Goal: Communication & Community: Answer question/provide support

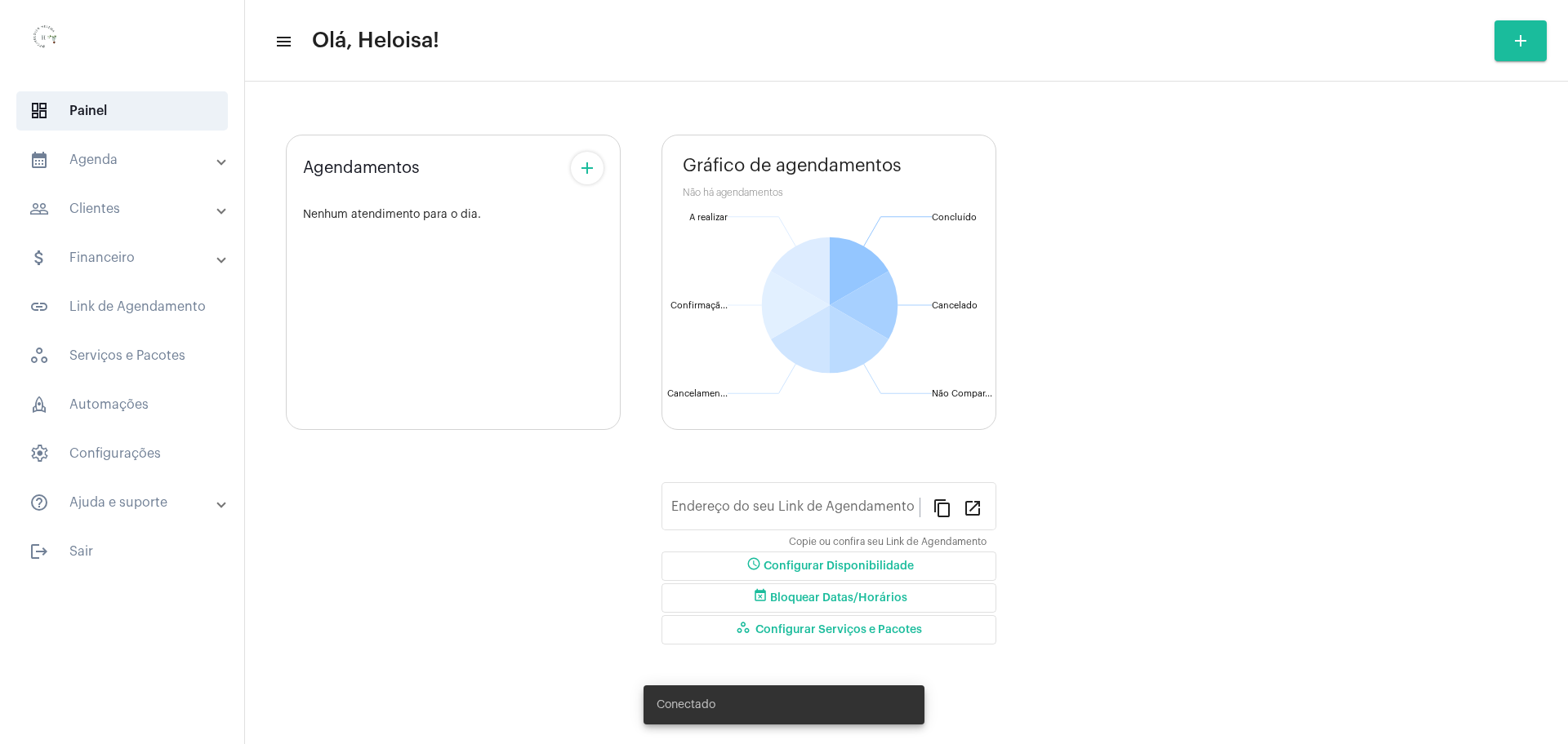
type input "[URL][DOMAIN_NAME]"
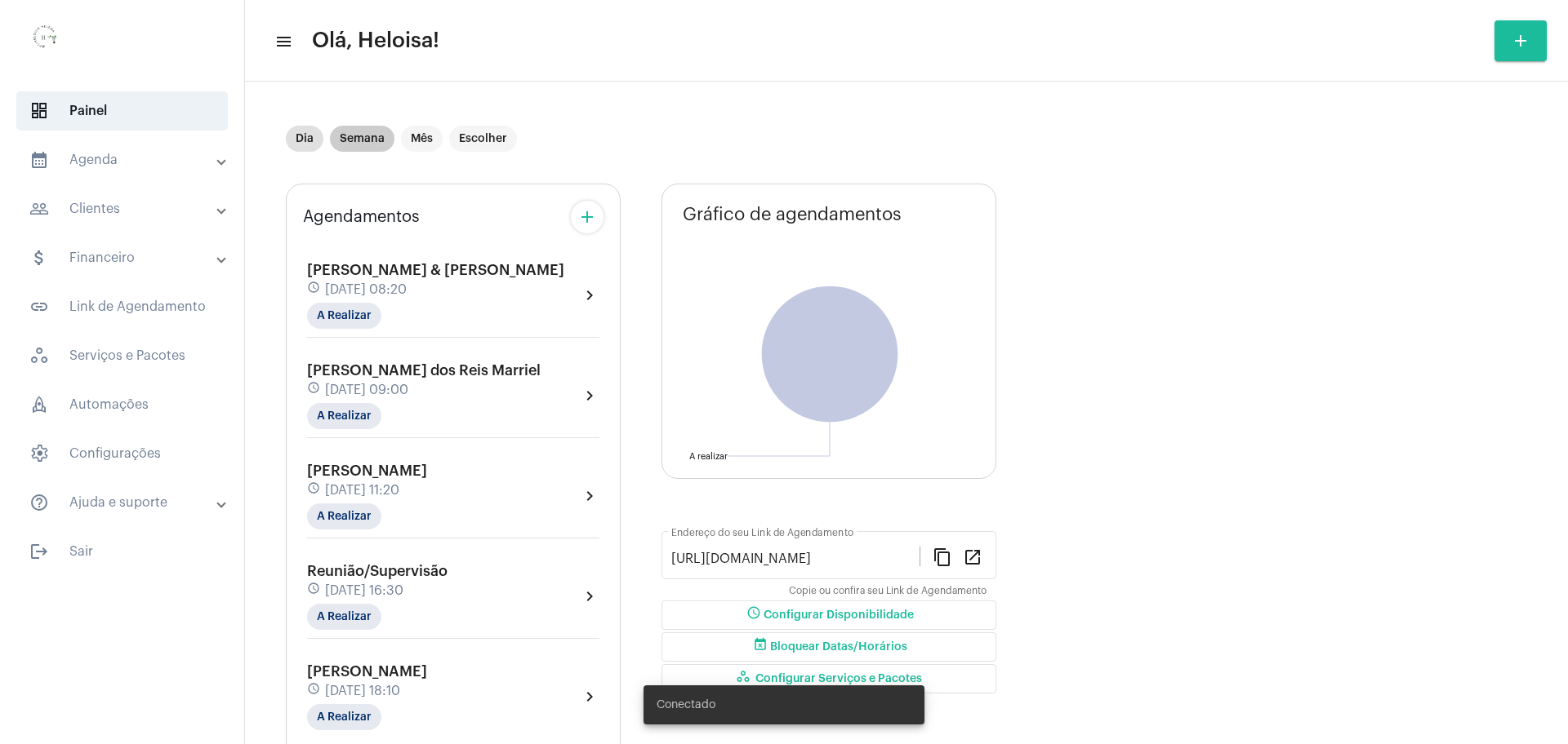
click at [365, 143] on mat-chip "Semana" at bounding box center [361, 138] width 65 height 26
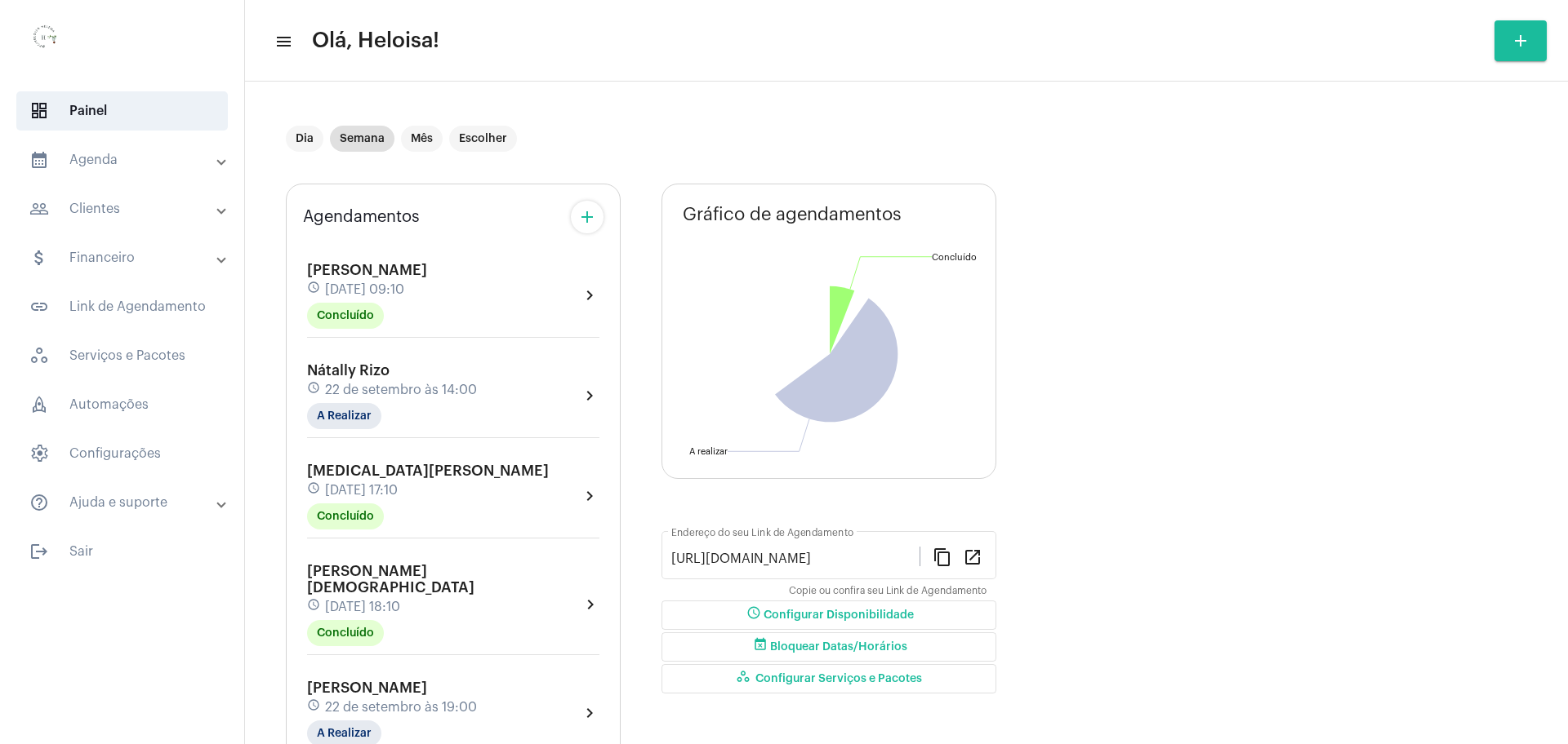
scroll to position [204, 0]
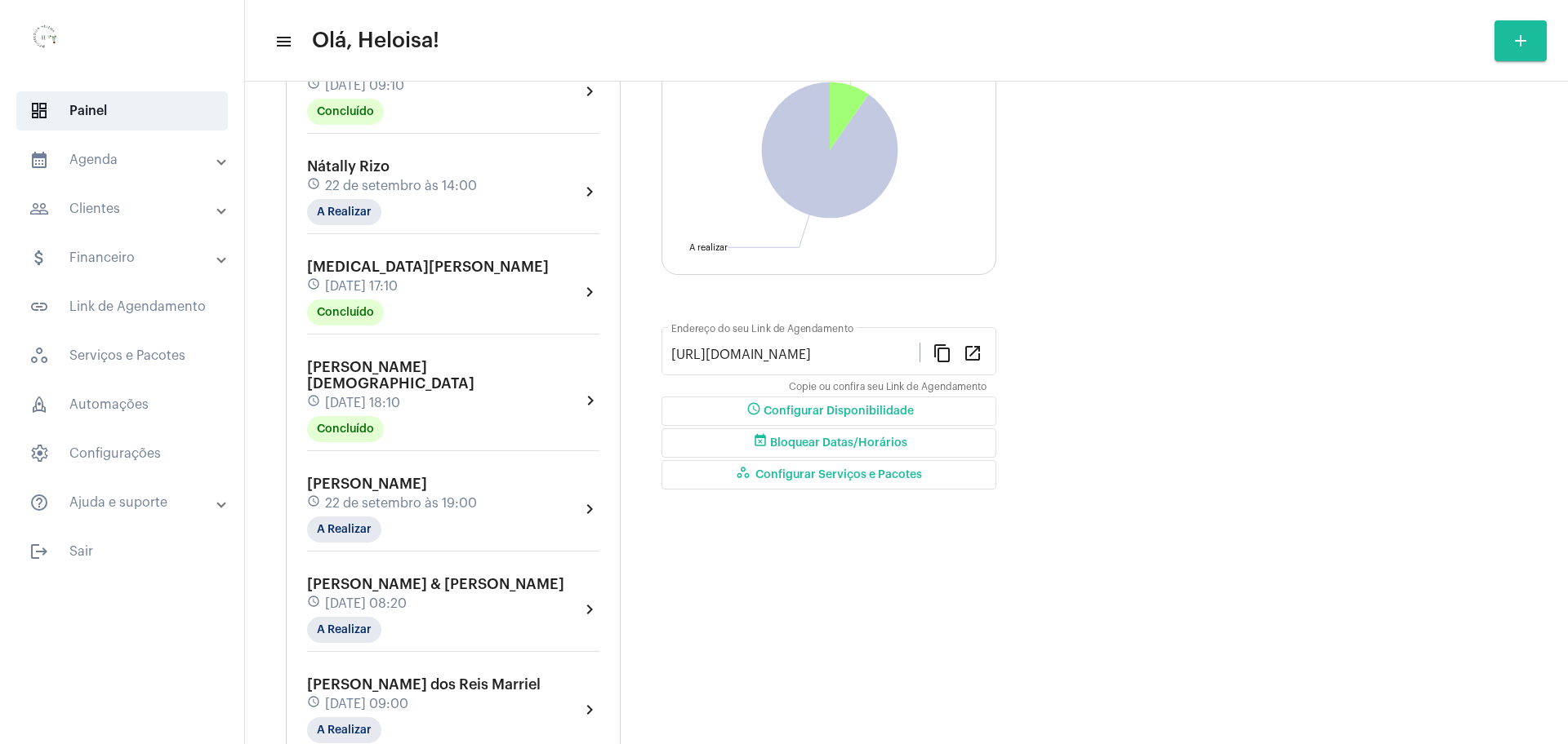
drag, startPoint x: 346, startPoint y: 186, endPoint x: 354, endPoint y: 195, distance: 12.0
click at [347, 189] on span "22 de setembro às 14:00" at bounding box center [400, 186] width 152 height 15
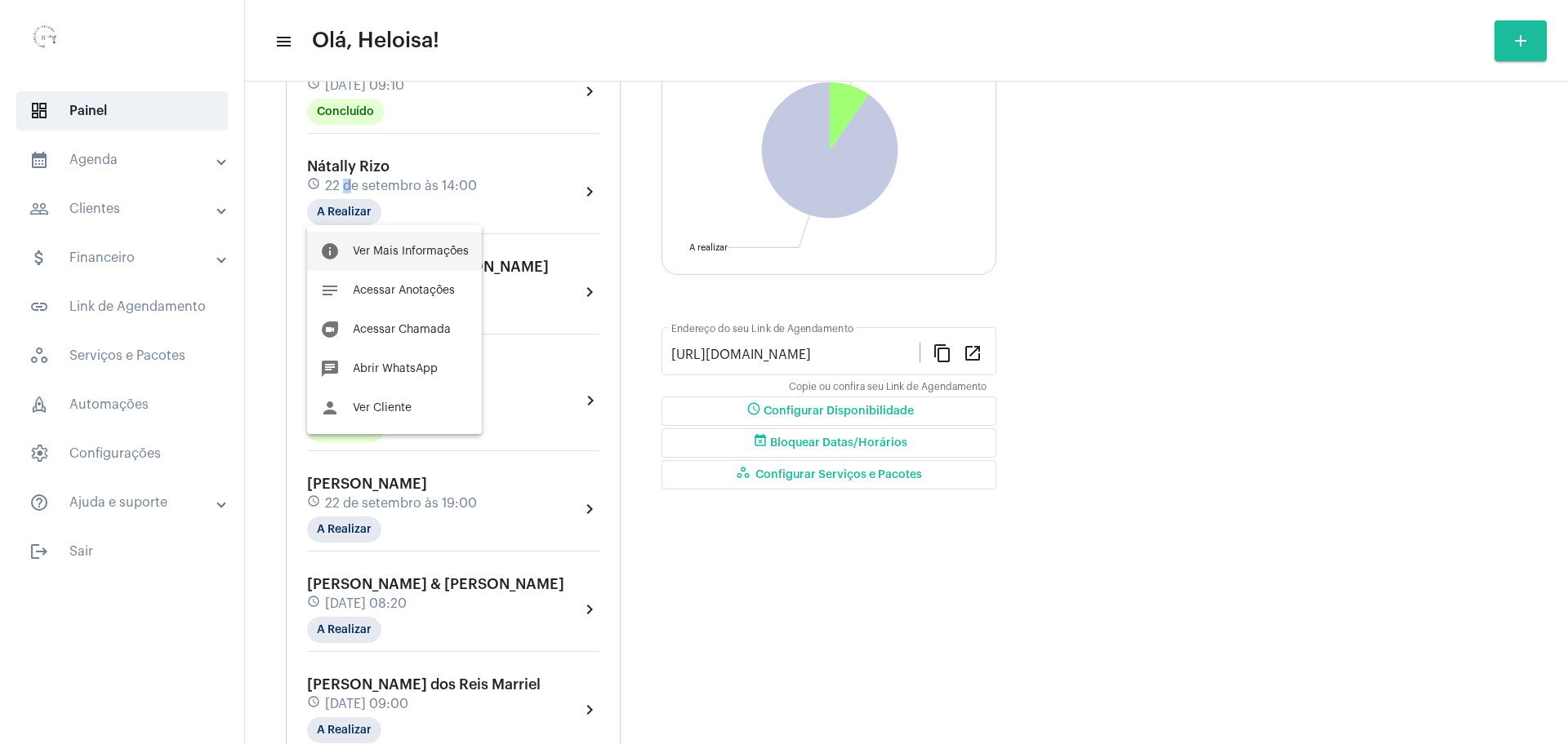
click at [438, 242] on button "info Ver Mais Informações" at bounding box center [394, 251] width 175 height 39
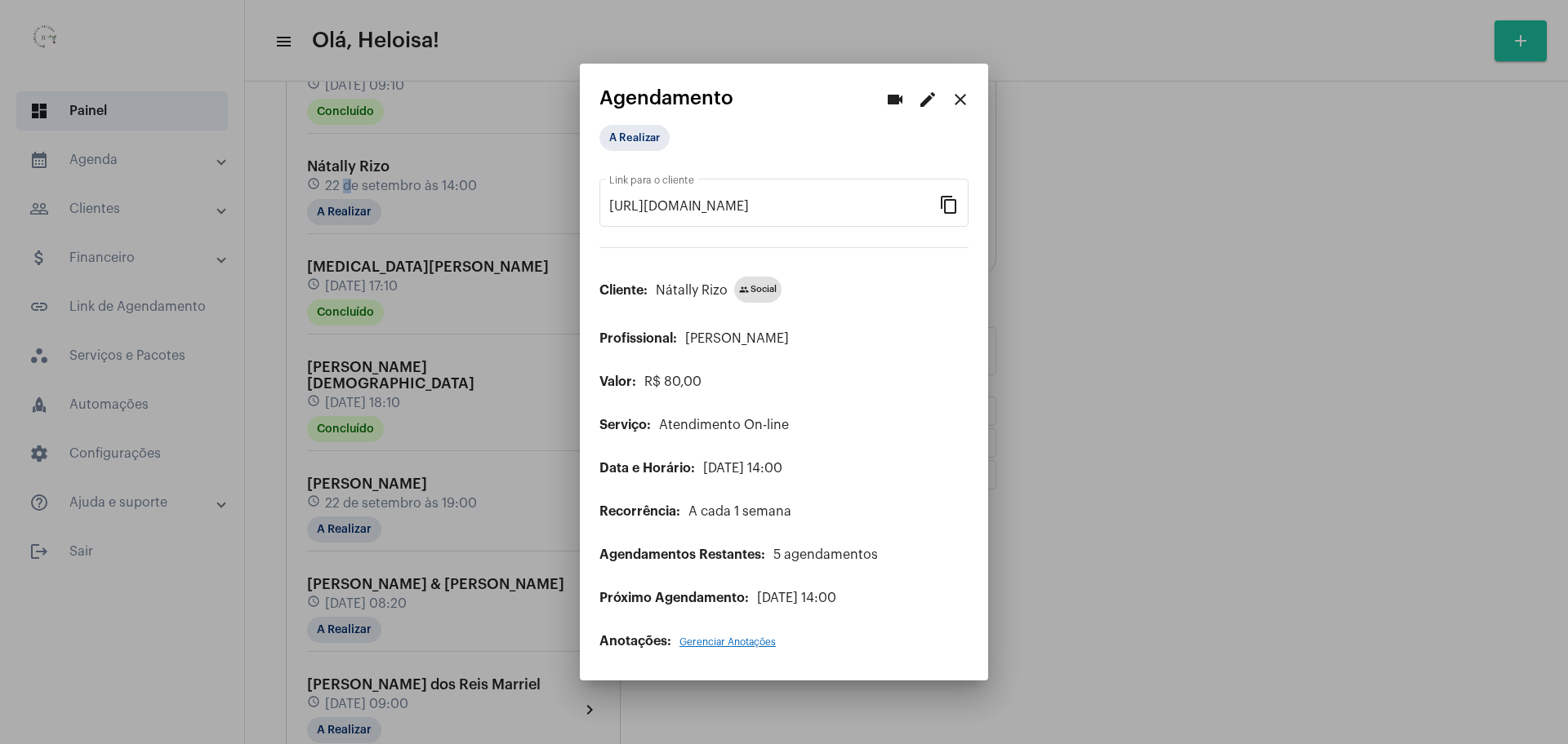
click at [925, 95] on mat-icon "edit" at bounding box center [927, 100] width 20 height 20
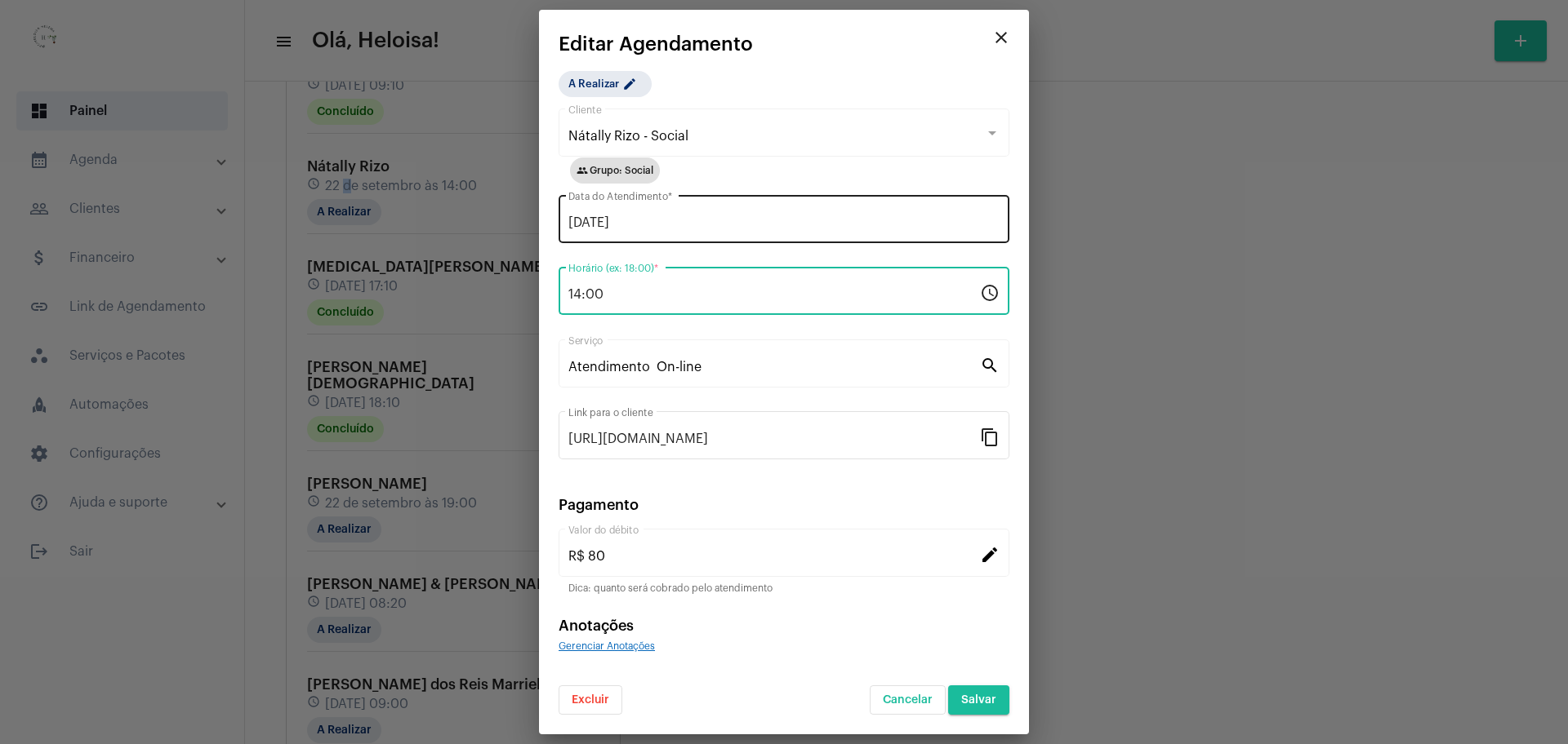
drag, startPoint x: 628, startPoint y: 292, endPoint x: 582, endPoint y: 235, distance: 73.2
click at [559, 286] on div "14:00 Horário (ex: 18:00) * schedule" at bounding box center [784, 289] width 450 height 52
click at [617, 204] on div "[DATE] Data do Atendimento *" at bounding box center [784, 217] width 431 height 52
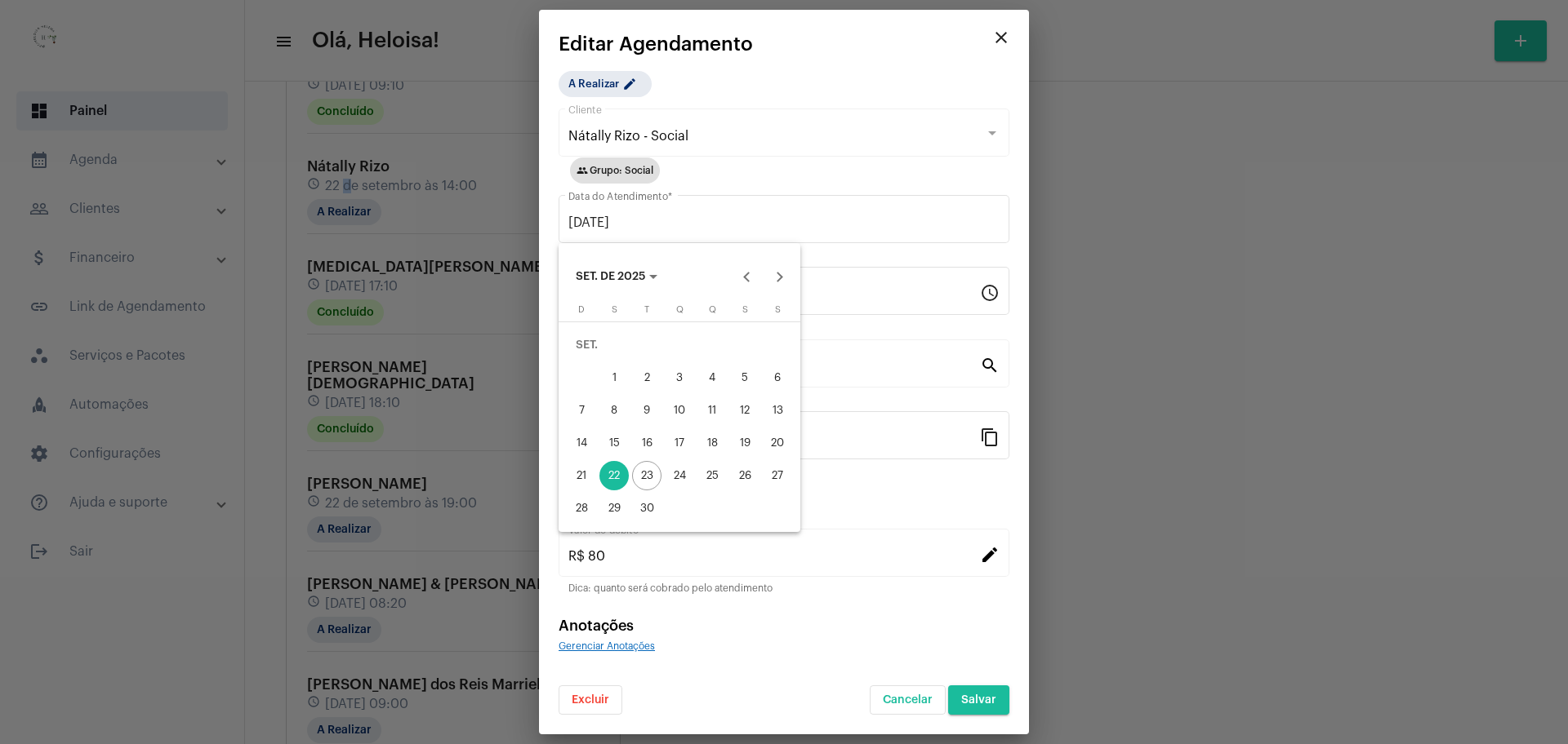
click at [650, 475] on div "23" at bounding box center [646, 476] width 29 height 29
type input "[DATE]"
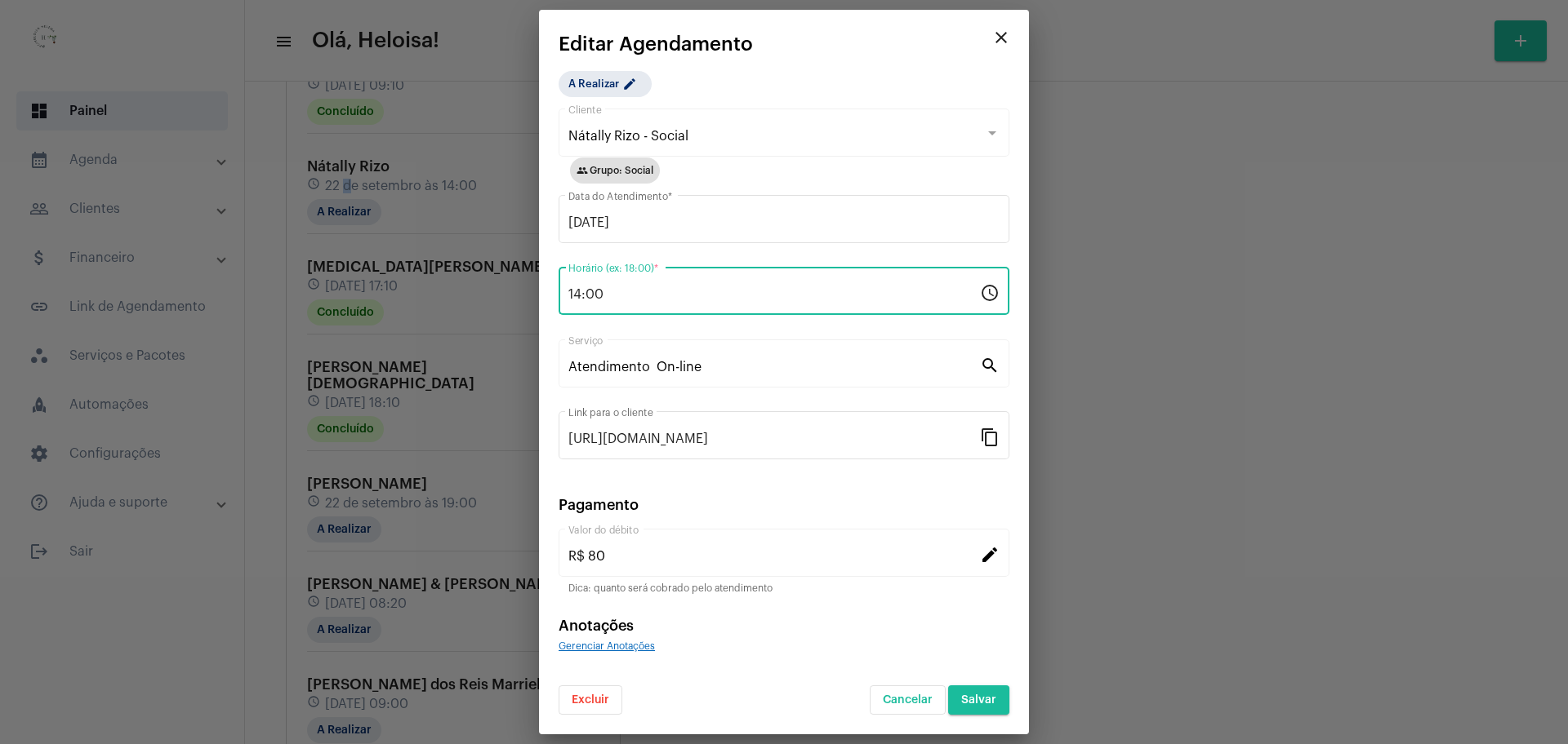
drag, startPoint x: 555, startPoint y: 297, endPoint x: 529, endPoint y: 289, distance: 27.2
click at [529, 290] on div "videocam edit close Agendamento A Realizar [URL][DOMAIN_NAME] Link para o clien…" at bounding box center [784, 372] width 1568 height 744
type input "15:15"
drag, startPoint x: 855, startPoint y: 83, endPoint x: 844, endPoint y: 130, distance: 48.3
click at [855, 85] on div "A Realizar edit Nátally Rizo - Social Cliente group Grupo: Social [DATE] Data d…" at bounding box center [784, 393] width 450 height 644
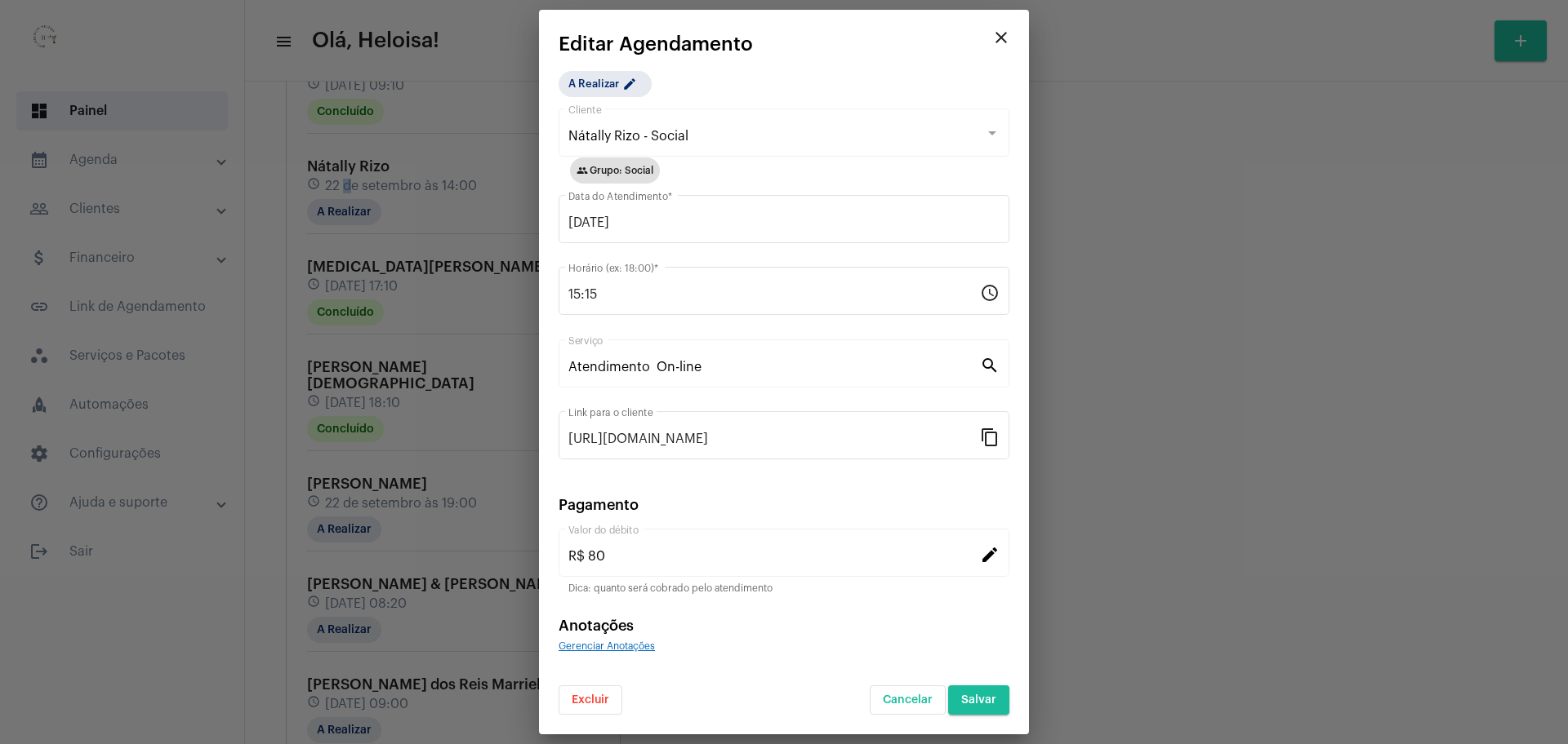
click at [986, 706] on button "Salvar" at bounding box center [978, 700] width 61 height 29
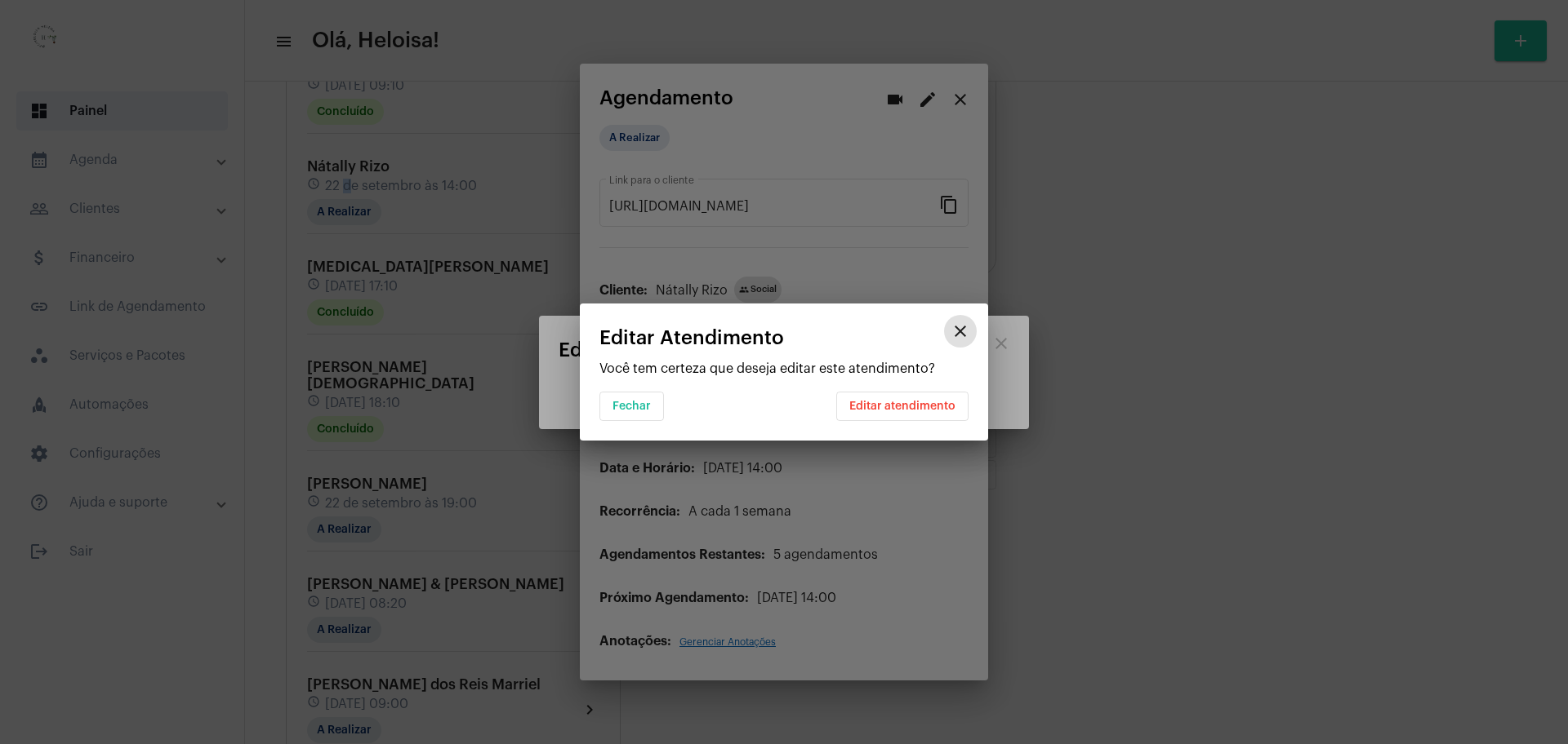
click at [903, 408] on span "Editar atendimento" at bounding box center [902, 407] width 106 height 12
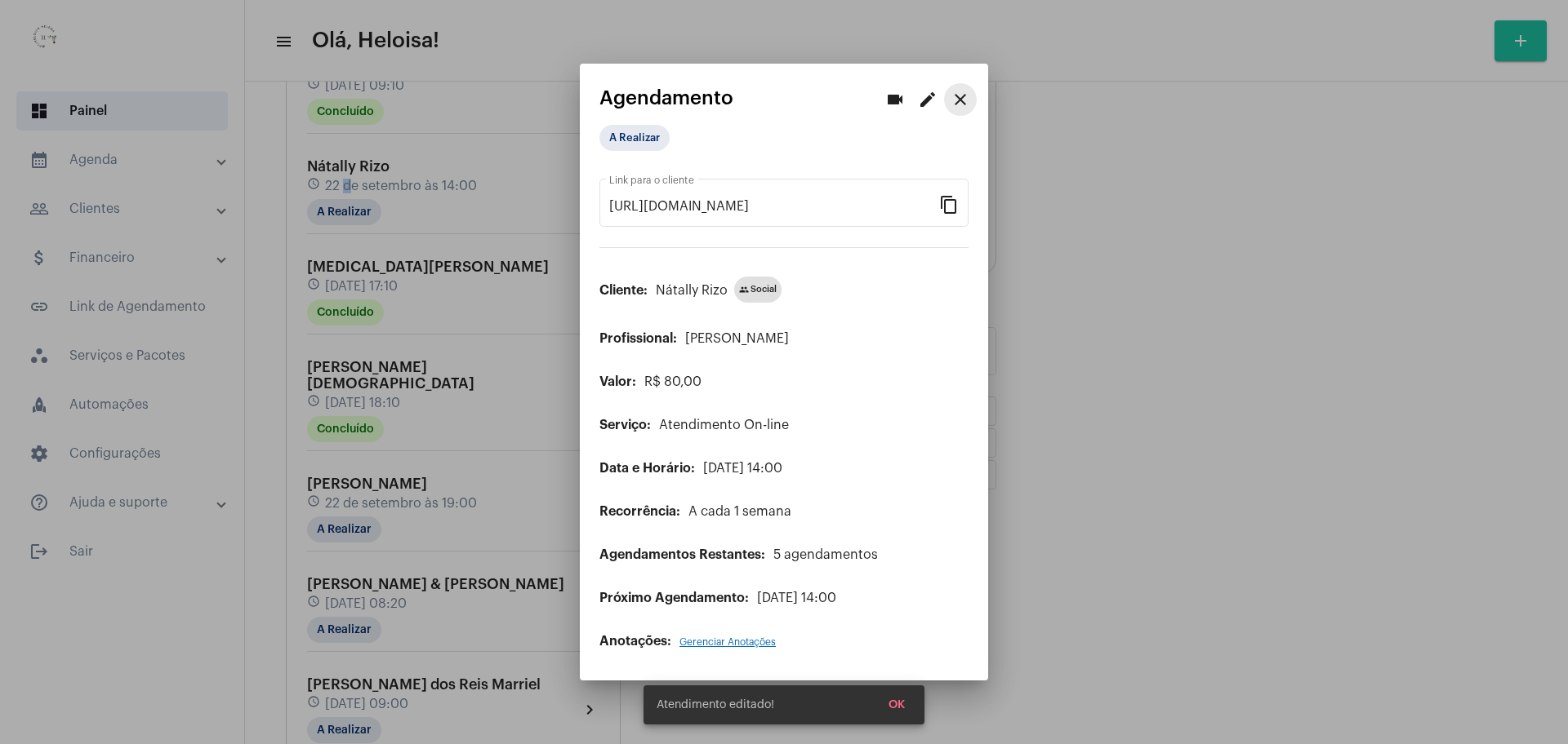
click at [949, 94] on button "close" at bounding box center [960, 100] width 33 height 33
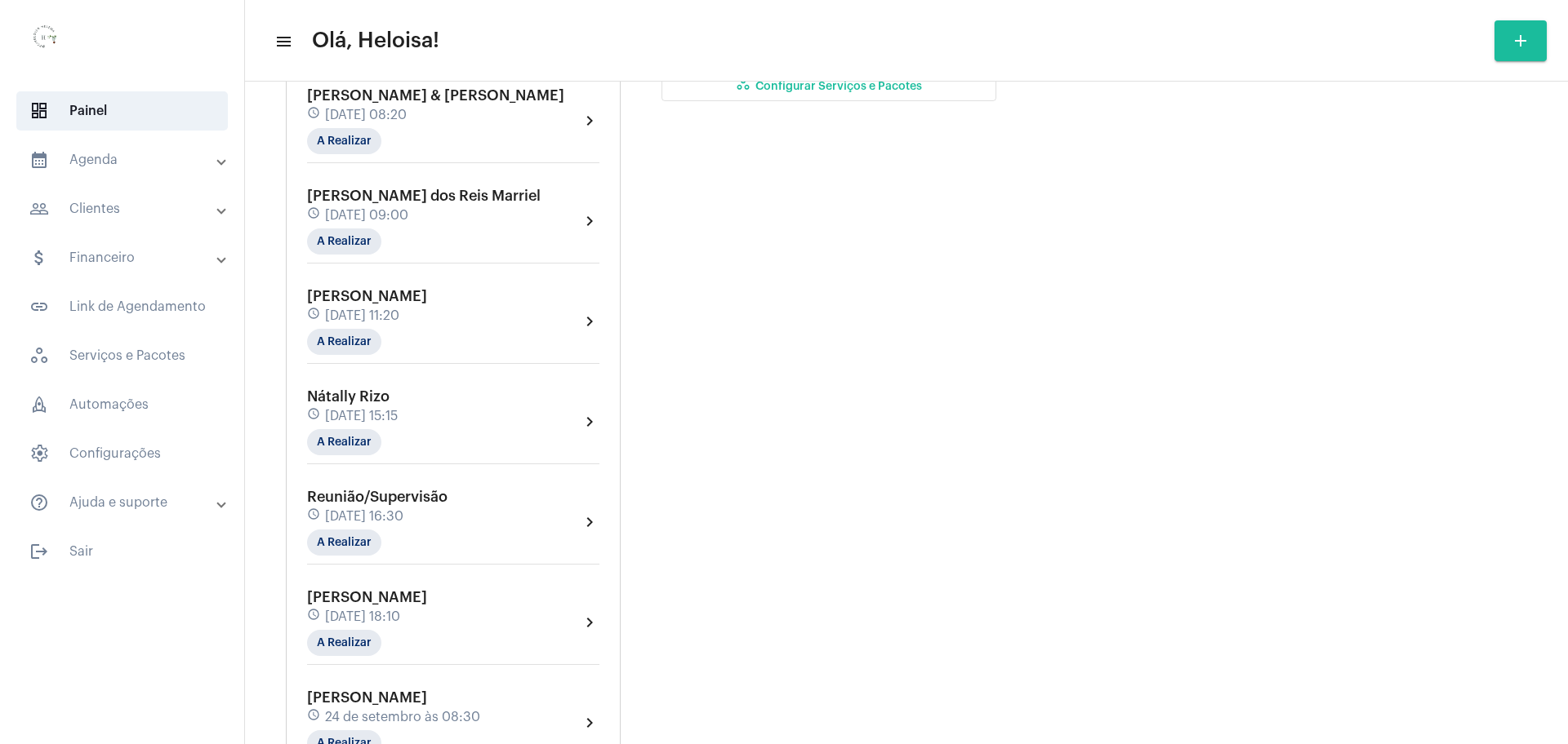
scroll to position [612, 0]
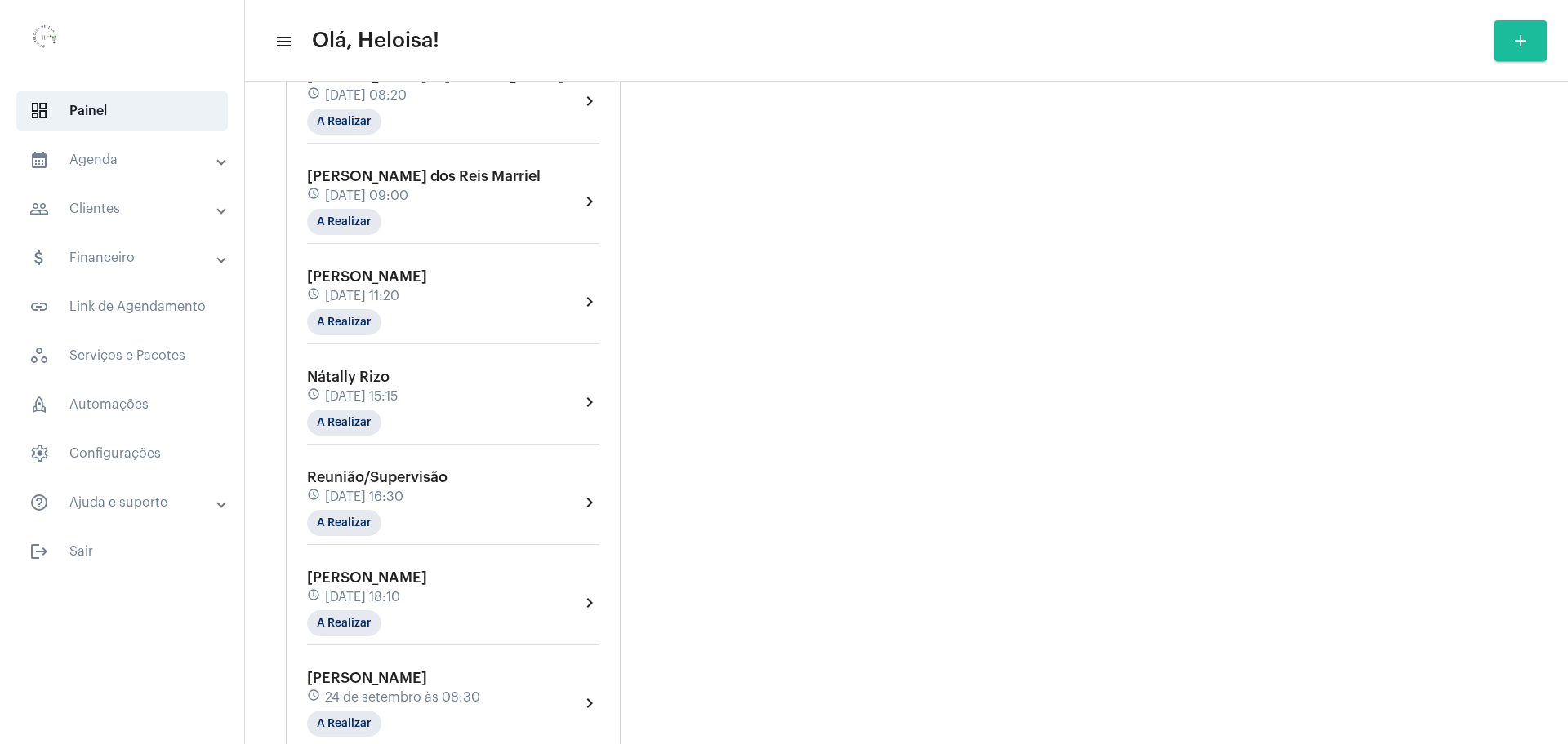
click at [398, 369] on div "Nátally Rizo schedule [DATE] 15:15 A Realizar" at bounding box center [352, 403] width 91 height 67
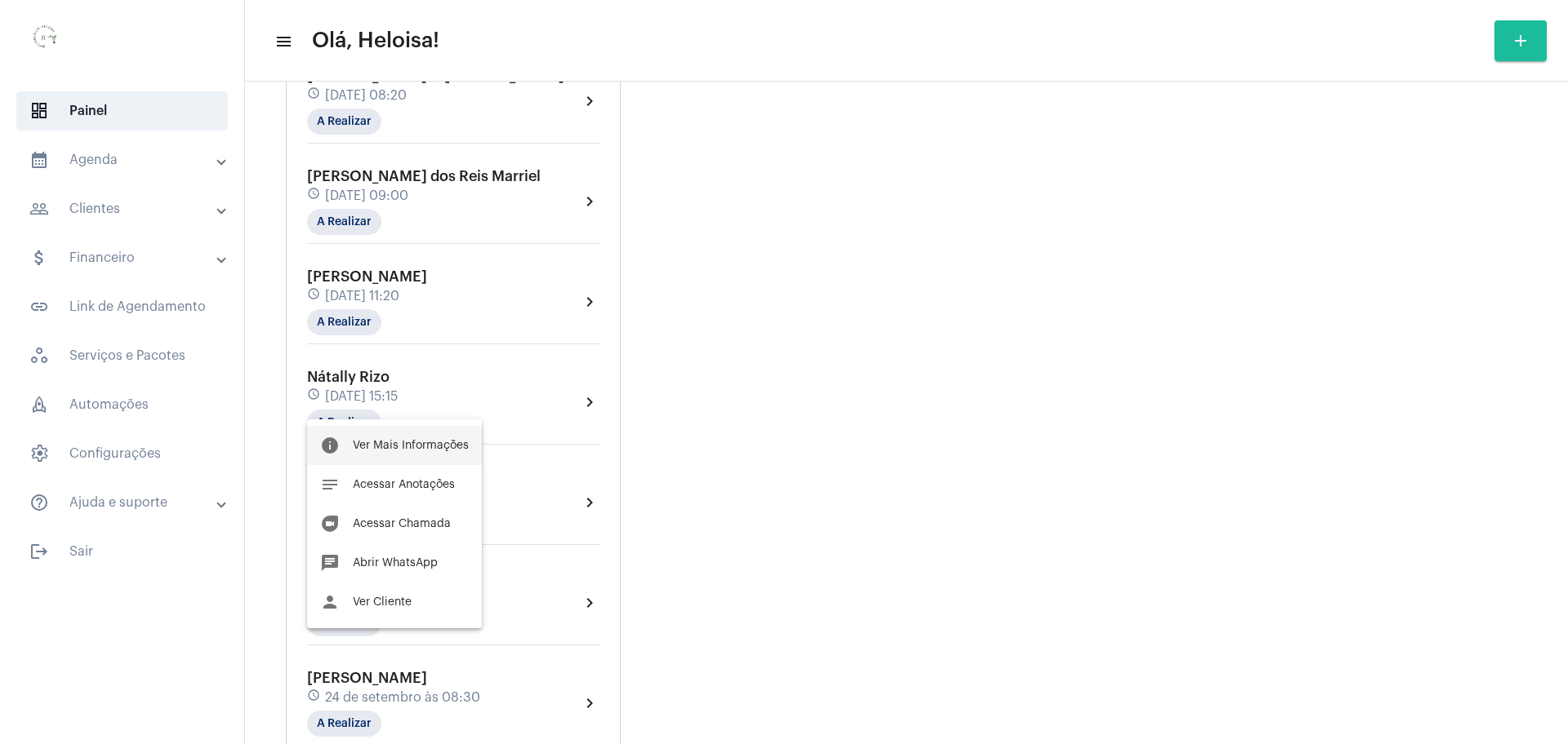
click at [434, 451] on button "info Ver Mais Informações" at bounding box center [394, 445] width 175 height 39
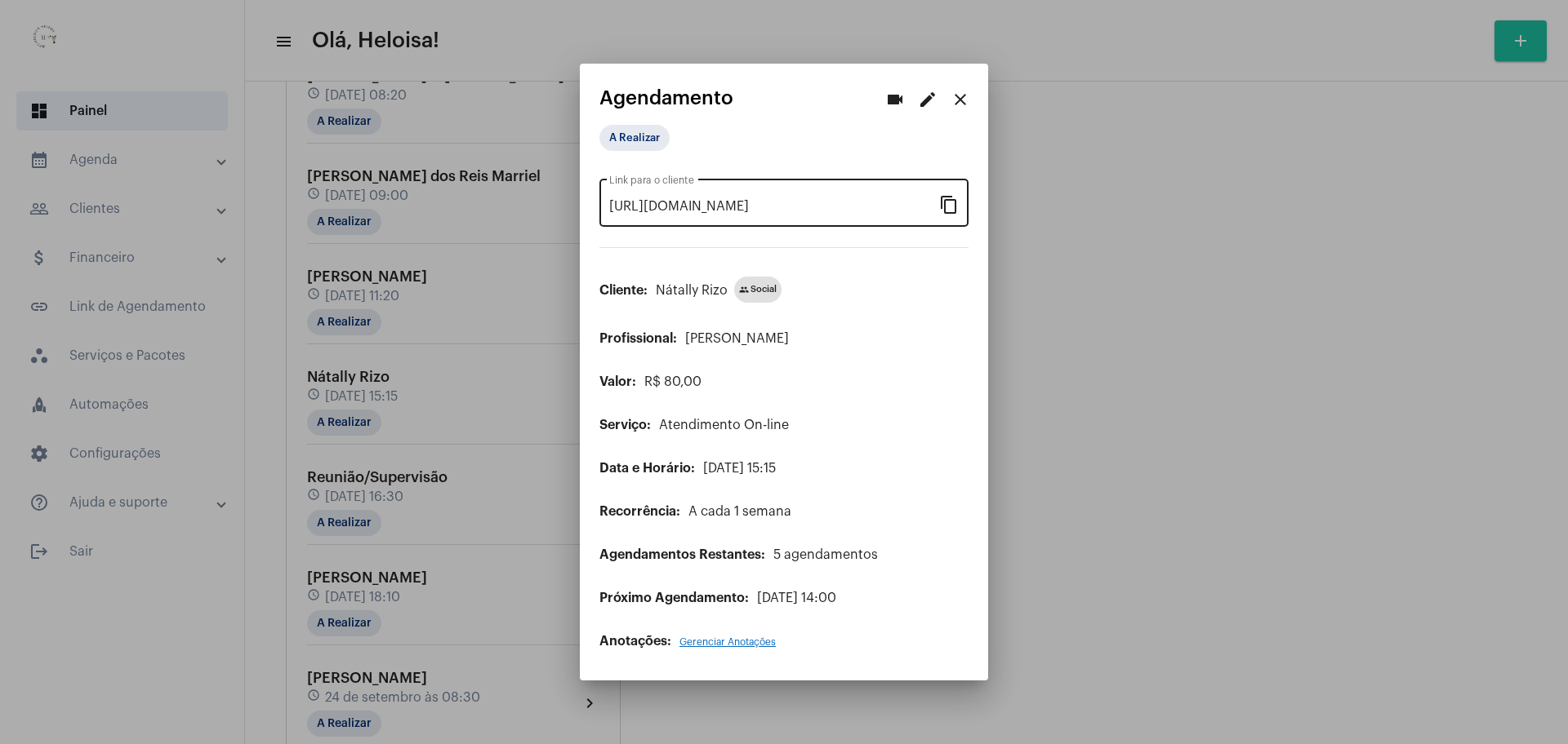
click at [953, 205] on mat-icon "content_copy" at bounding box center [949, 205] width 20 height 20
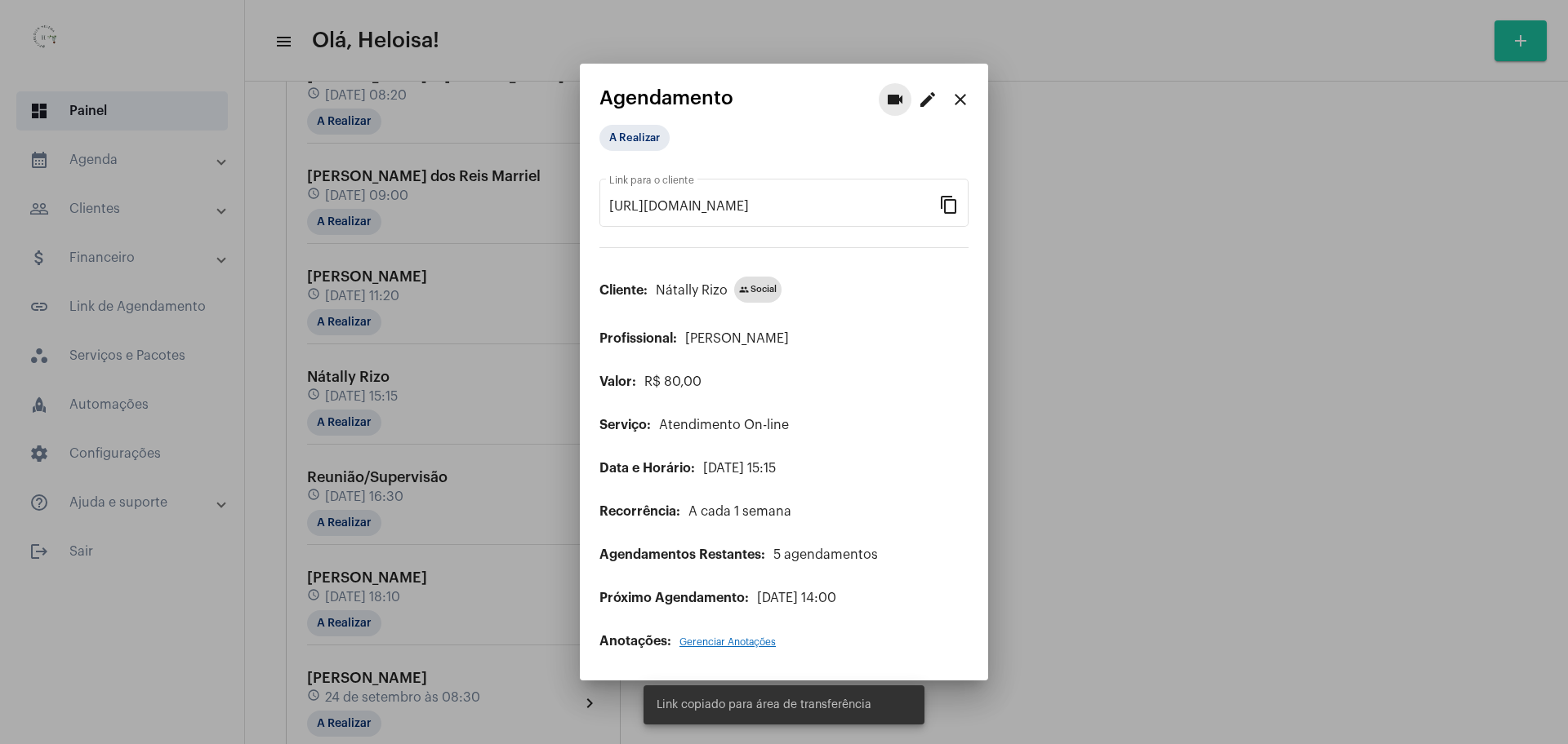
click at [895, 98] on mat-icon "videocam" at bounding box center [895, 100] width 20 height 20
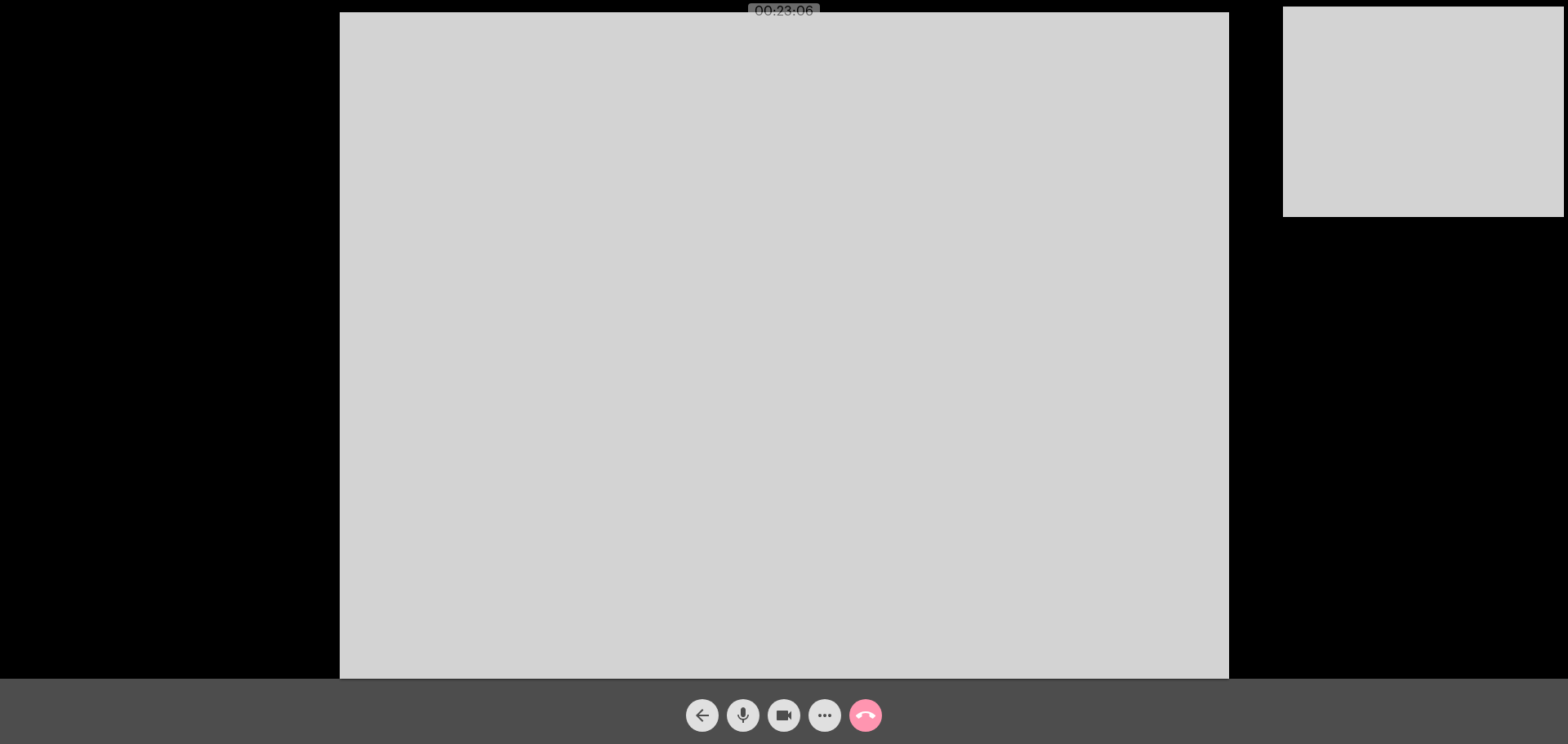
click at [820, 735] on div "arrow_back mic videocam more_horiz call_end" at bounding box center [784, 711] width 1568 height 65
click at [828, 705] on span "more_horiz" at bounding box center [824, 716] width 20 height 33
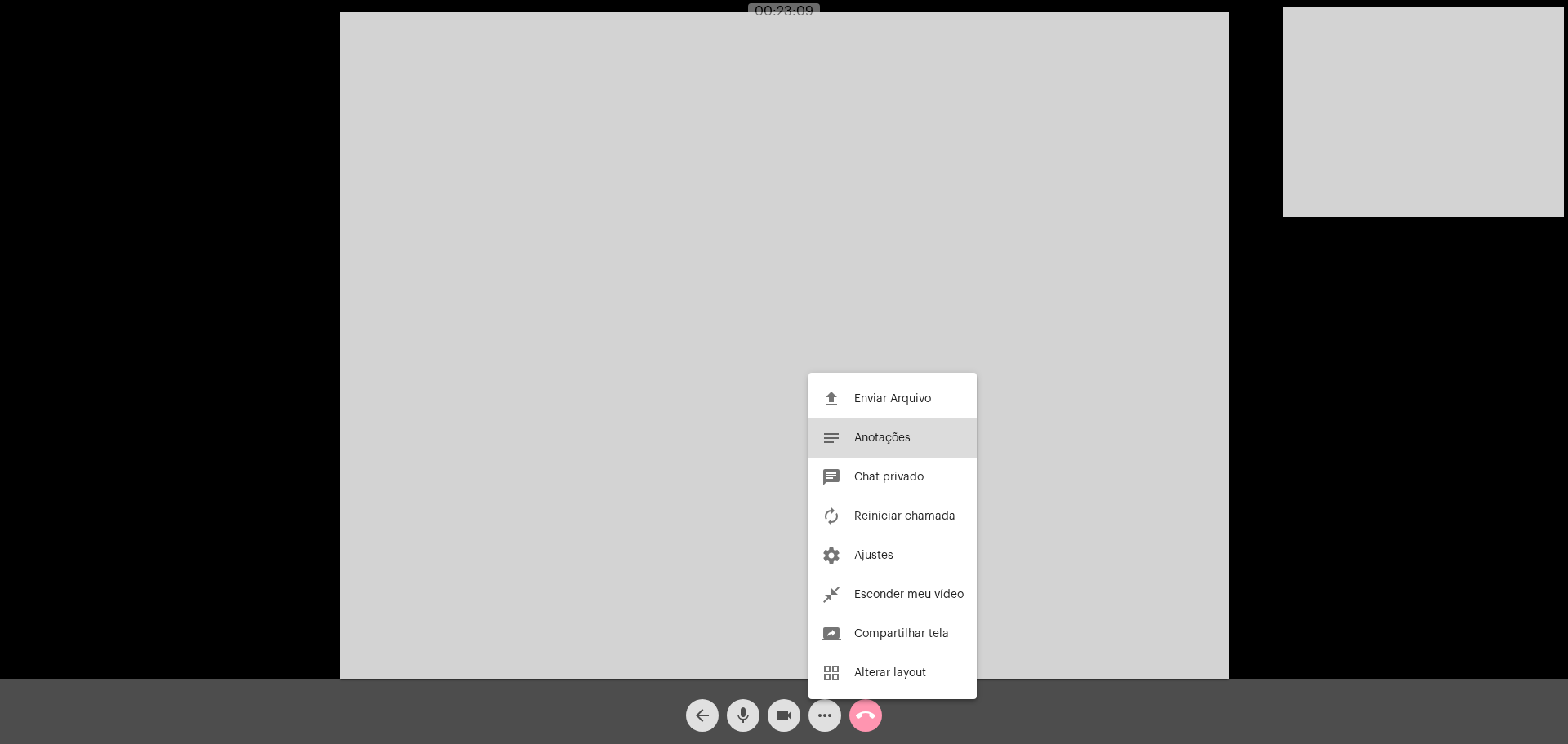
click at [872, 436] on span "Anotações" at bounding box center [882, 438] width 56 height 12
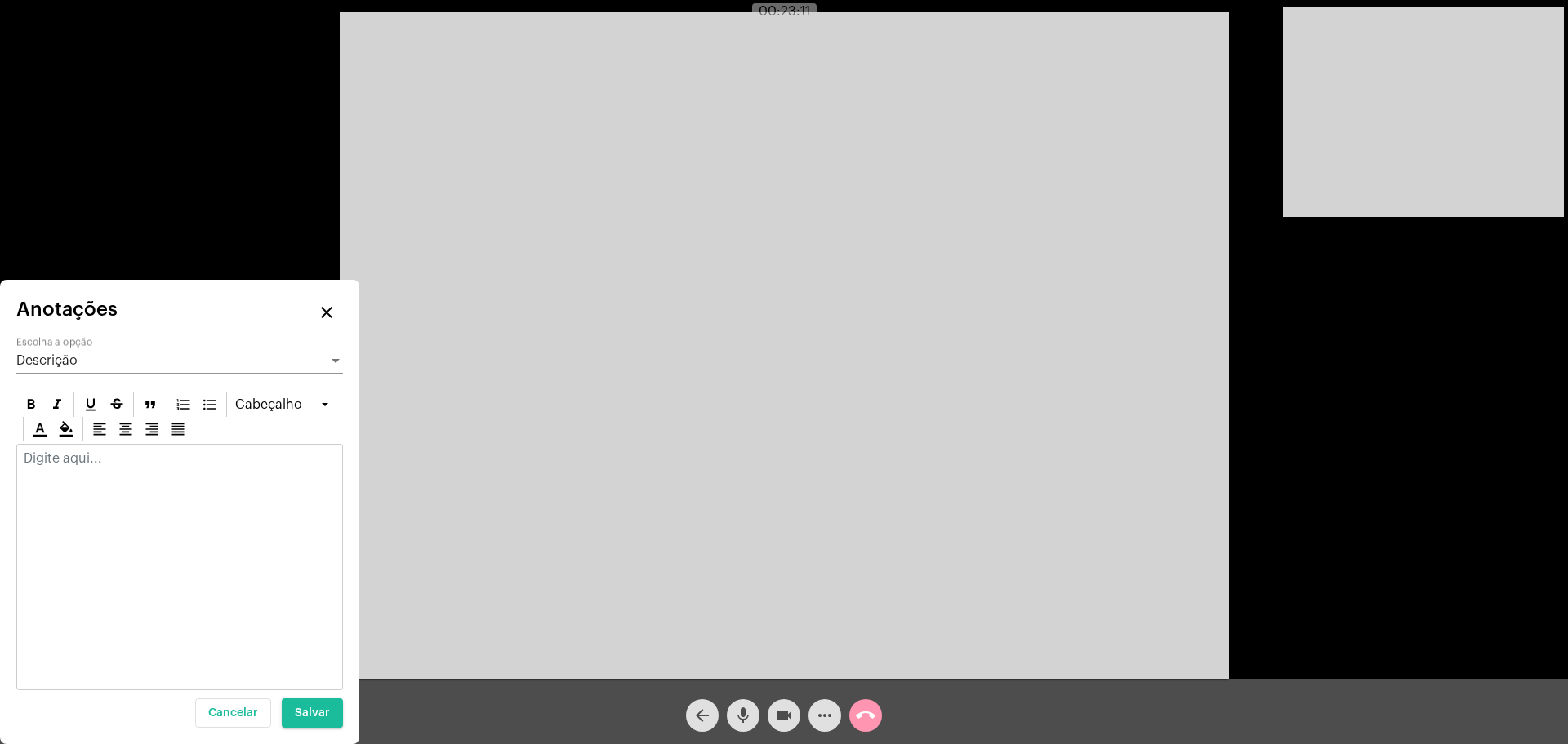
click at [76, 480] on div at bounding box center [179, 462] width 325 height 35
click at [744, 703] on span "mic" at bounding box center [744, 716] width 20 height 33
click at [252, 461] on p at bounding box center [179, 458] width 312 height 15
click at [740, 712] on mat-icon "mic_off" at bounding box center [744, 716] width 20 height 20
click at [740, 712] on mat-icon "mic" at bounding box center [744, 716] width 20 height 20
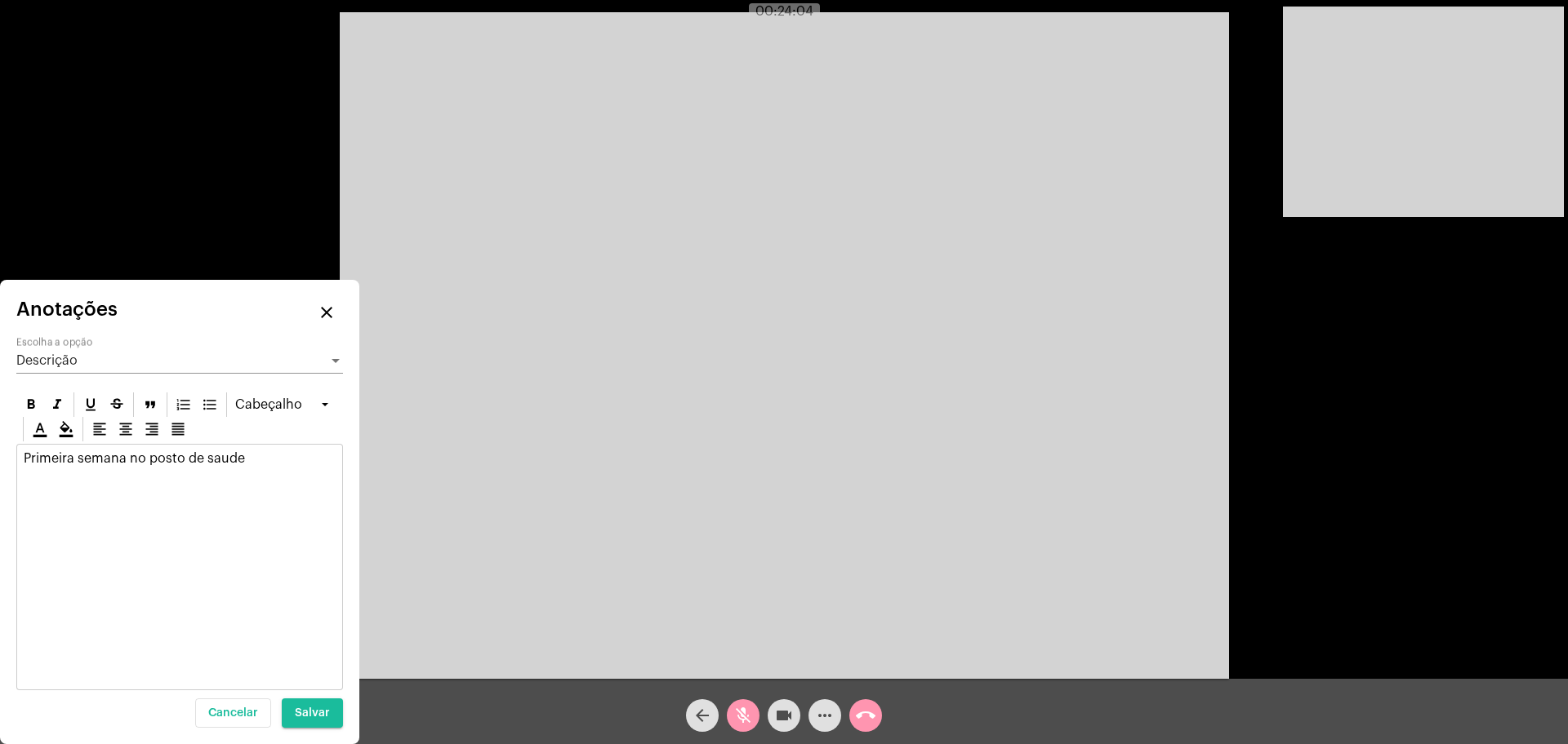
click at [250, 460] on p "Primeira semana no posto de saude" at bounding box center [179, 458] width 312 height 15
click at [734, 719] on mat-icon "mic_off" at bounding box center [744, 716] width 20 height 20
click at [734, 719] on mat-icon "mic" at bounding box center [744, 716] width 20 height 20
click at [200, 475] on p "Primeira semana no posto de [PERSON_NAME] , trabalhou todos os dias ate mais ta…" at bounding box center [179, 466] width 312 height 29
click at [743, 709] on mat-icon "mic_off" at bounding box center [744, 716] width 20 height 20
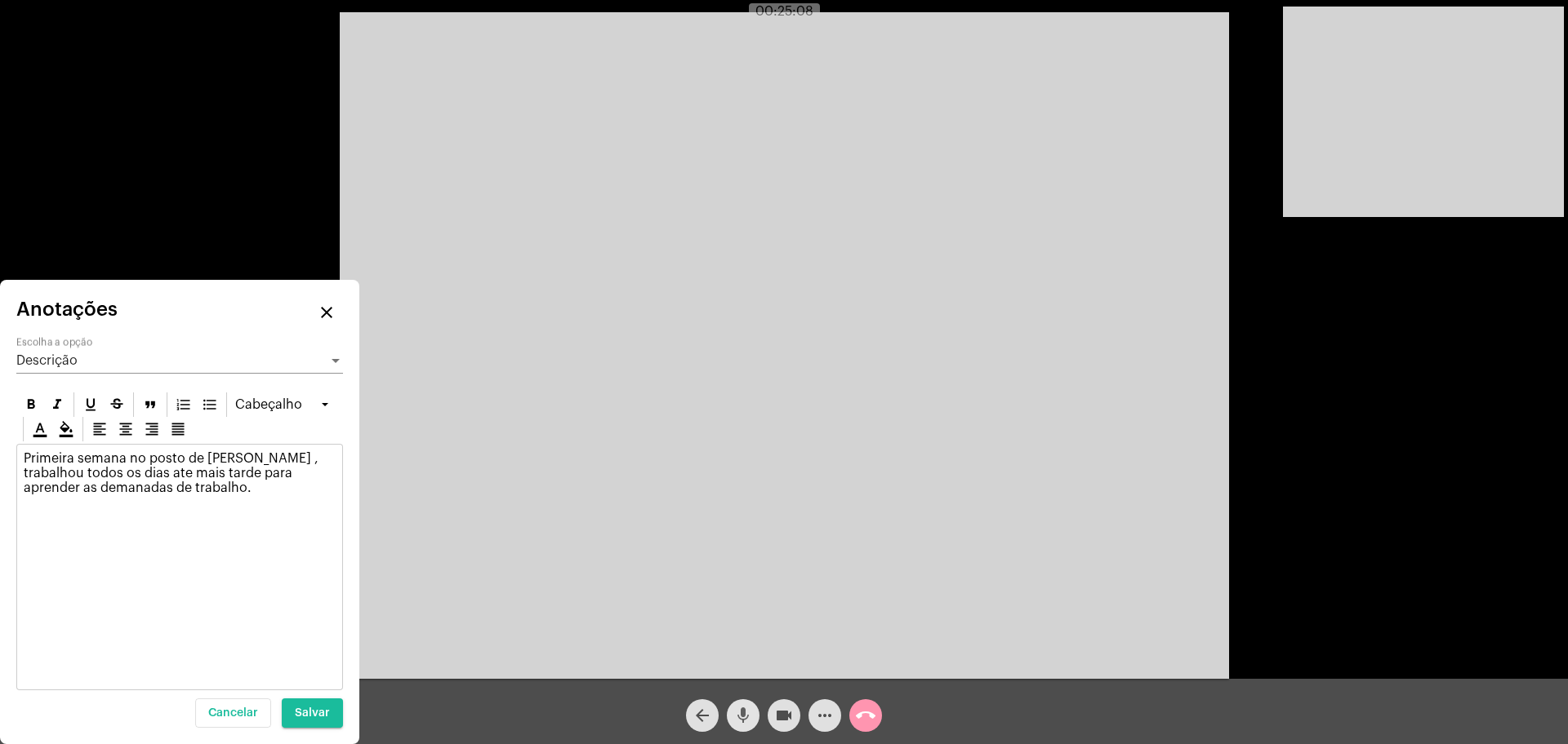
click at [742, 709] on mat-icon "mic" at bounding box center [744, 716] width 20 height 20
click at [190, 493] on p "Primeira semana no posto de [PERSON_NAME] , trabalhou todos os dias ate mais ta…" at bounding box center [179, 473] width 312 height 44
click at [738, 710] on mat-icon "mic_off" at bounding box center [744, 716] width 20 height 20
click at [317, 713] on span "Salvar" at bounding box center [312, 713] width 35 height 12
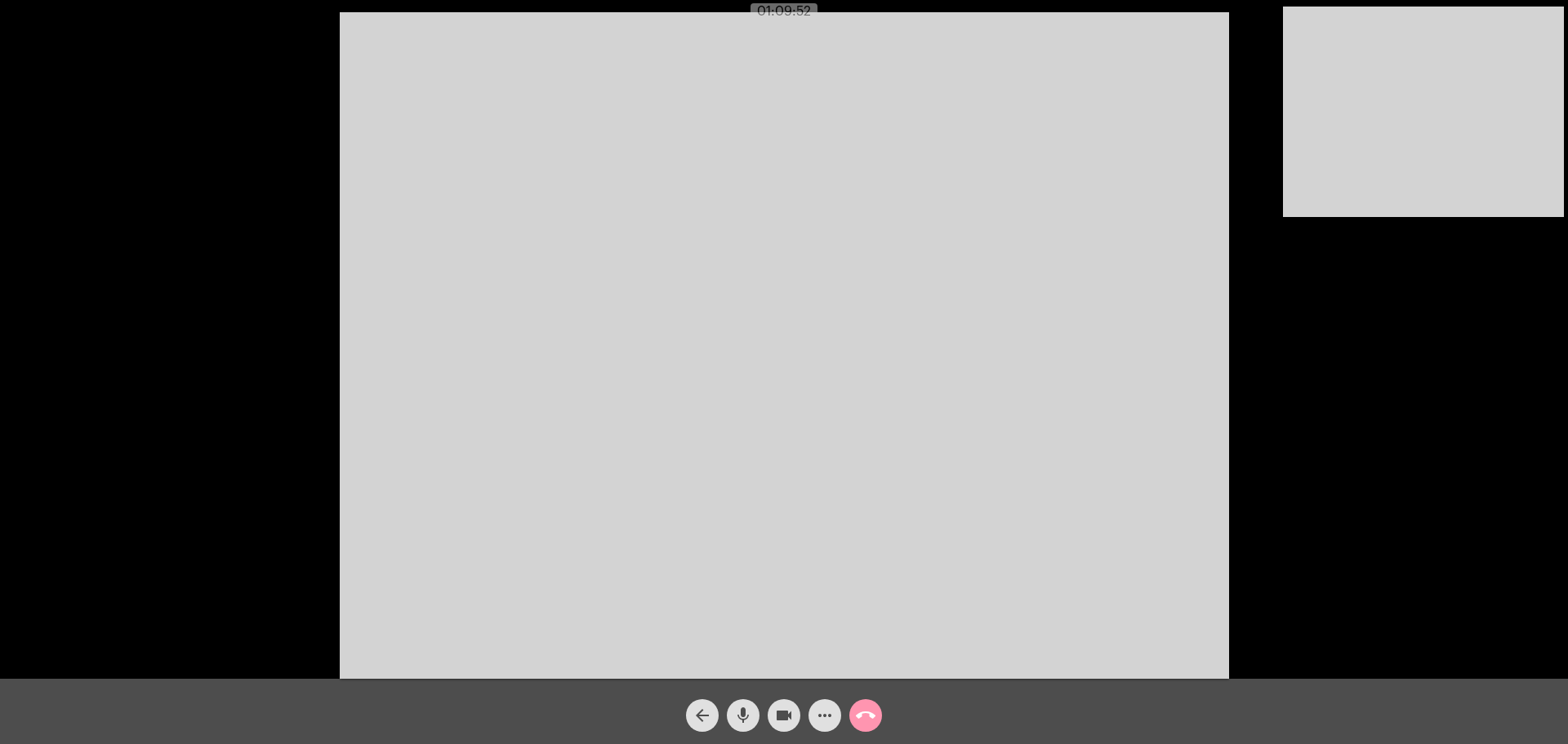
click at [149, 626] on div "Acessando Câmera e Microfone..." at bounding box center [784, 343] width 1564 height 679
click at [198, 626] on div "Acessando Câmera e Microfone..." at bounding box center [784, 343] width 1564 height 679
click at [197, 627] on div "Acessando Câmera e Microfone..." at bounding box center [784, 343] width 1564 height 679
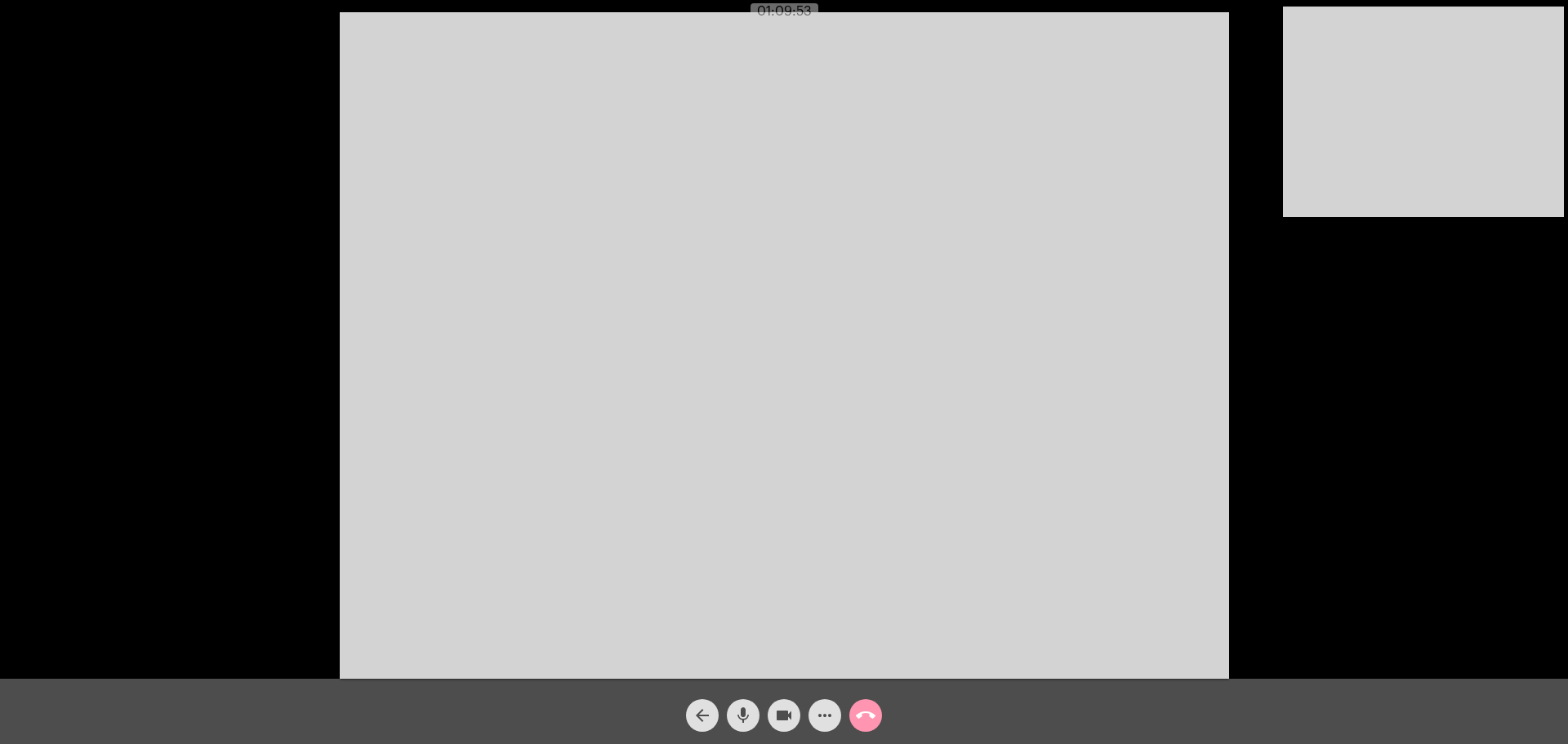
click at [197, 627] on div "Acessando Câmera e Microfone..." at bounding box center [784, 343] width 1564 height 679
click at [230, 623] on div "Acessando Câmera e Microfone..." at bounding box center [784, 343] width 1564 height 679
click at [238, 624] on div "Acessando Câmera e Microfone..." at bounding box center [784, 343] width 1564 height 679
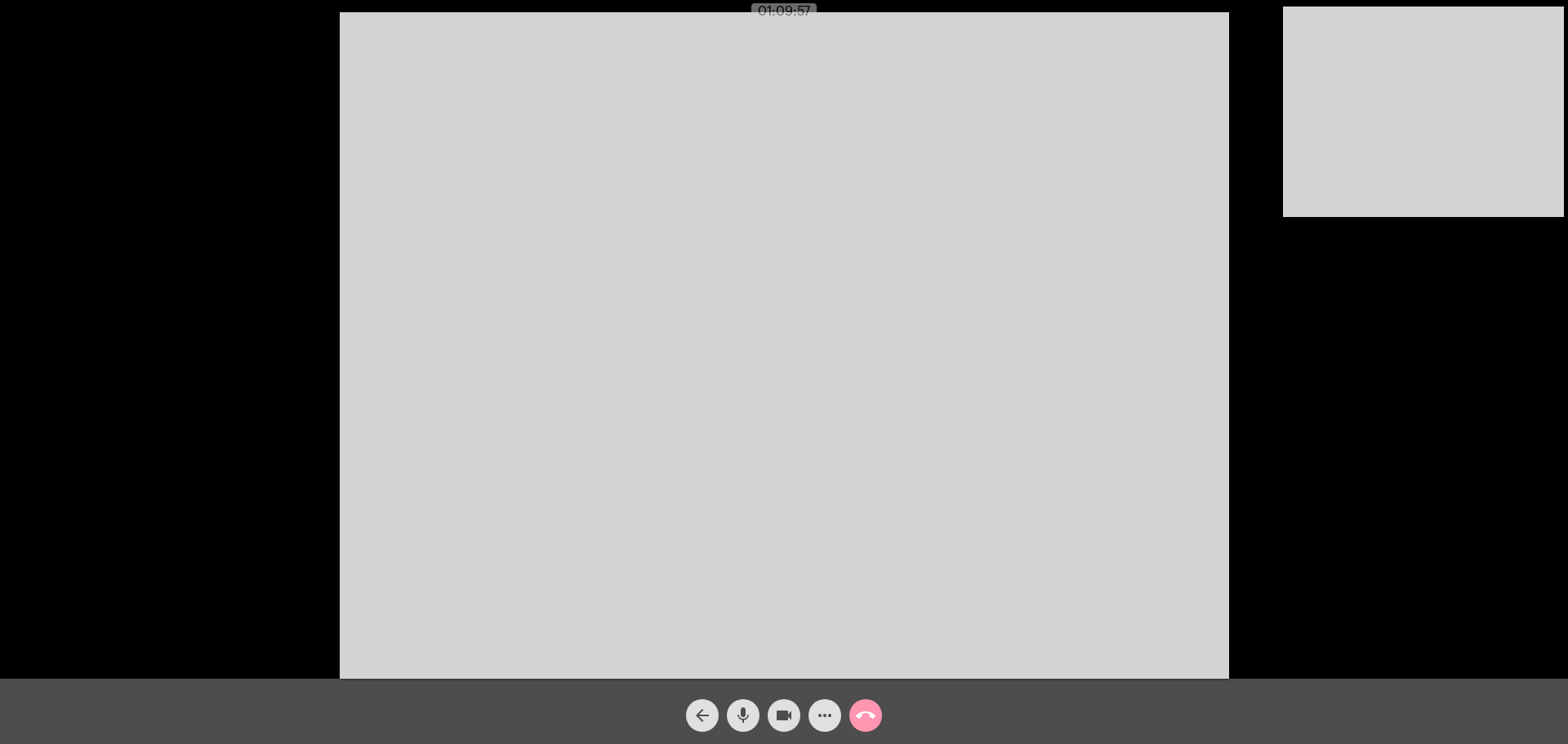
drag, startPoint x: 238, startPoint y: 624, endPoint x: 246, endPoint y: 622, distance: 8.2
click at [246, 622] on div "Acessando Câmera e Microfone..." at bounding box center [784, 343] width 1564 height 679
click at [295, 696] on div "arrow_back mic videocam more_horiz call_end" at bounding box center [784, 711] width 1568 height 65
click at [292, 717] on div "arrow_back mic videocam more_horiz call_end" at bounding box center [784, 711] width 1568 height 65
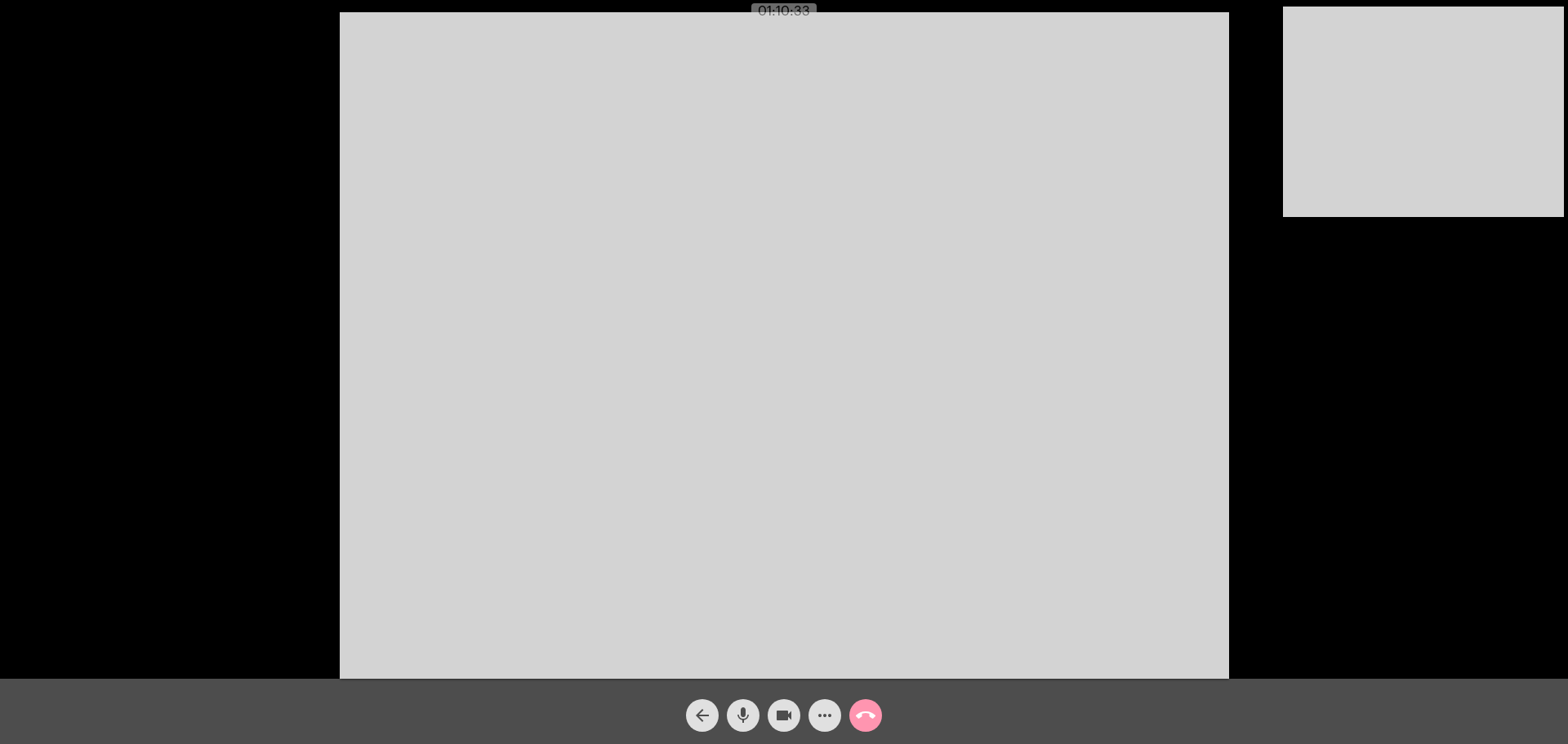
click at [292, 717] on div "arrow_back mic videocam more_horiz call_end" at bounding box center [784, 711] width 1568 height 65
click at [292, 719] on div "arrow_back mic videocam more_horiz call_end" at bounding box center [784, 711] width 1568 height 65
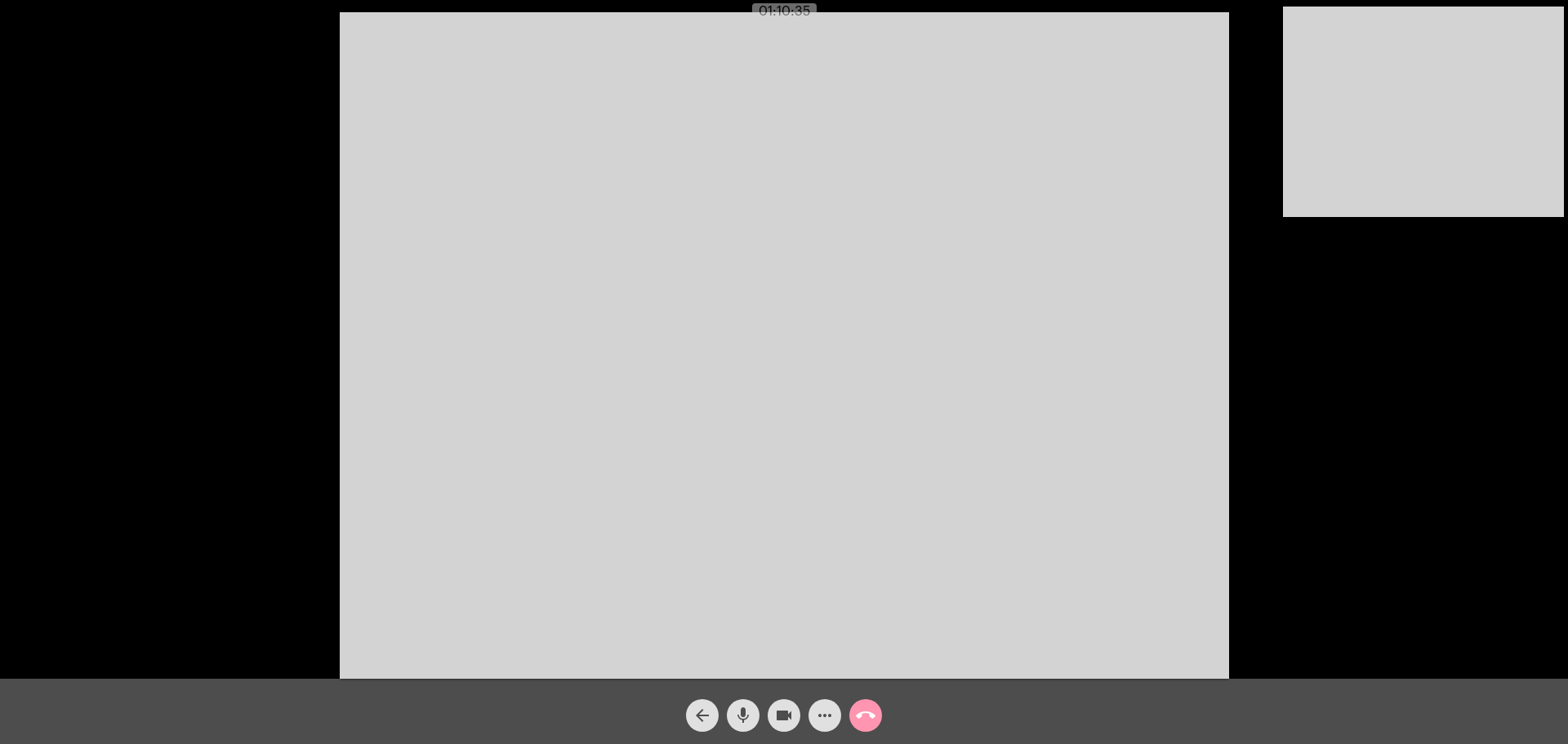
click at [292, 719] on div "arrow_back mic videocam more_horiz call_end" at bounding box center [784, 711] width 1568 height 65
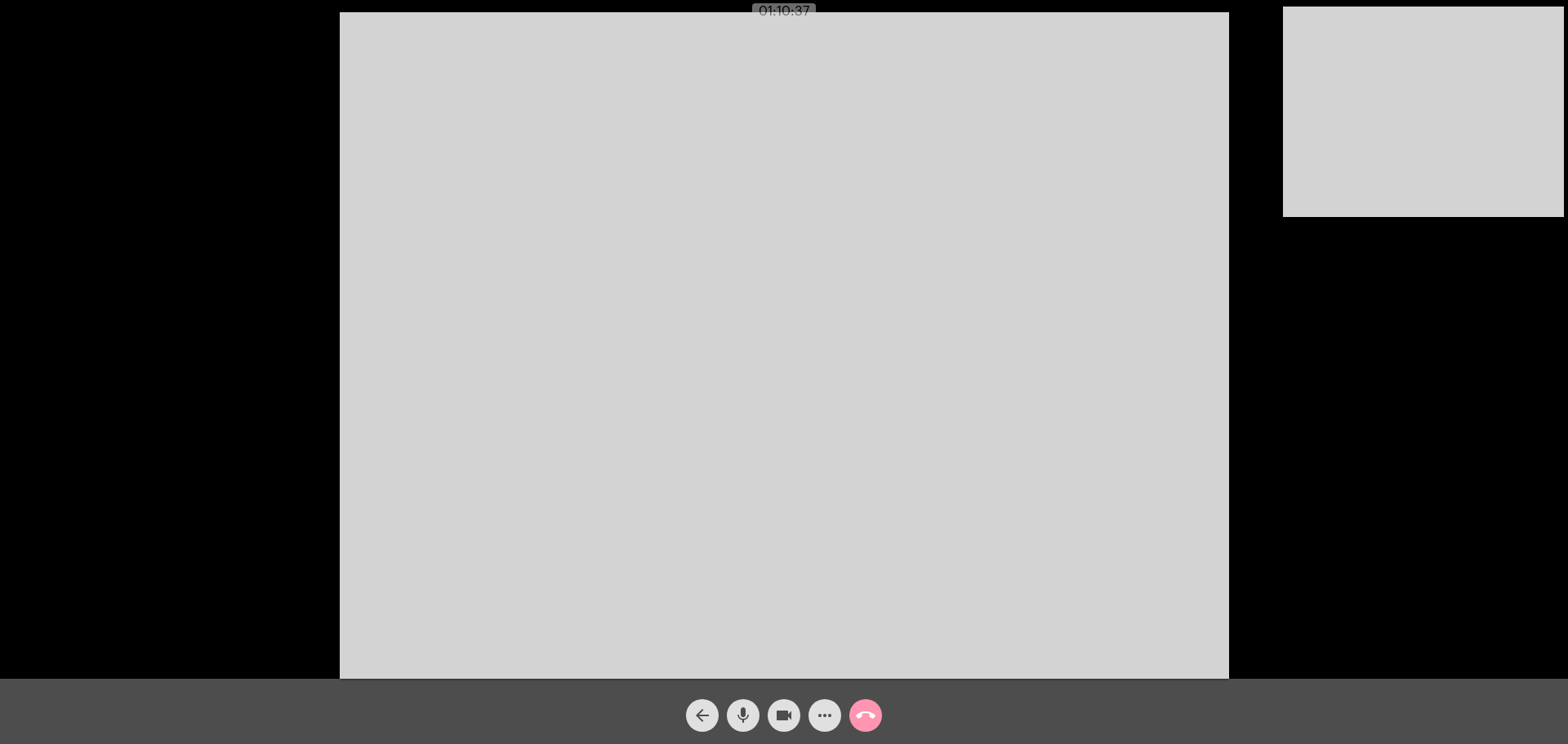
click at [292, 719] on div "arrow_back mic videocam more_horiz call_end" at bounding box center [784, 711] width 1568 height 65
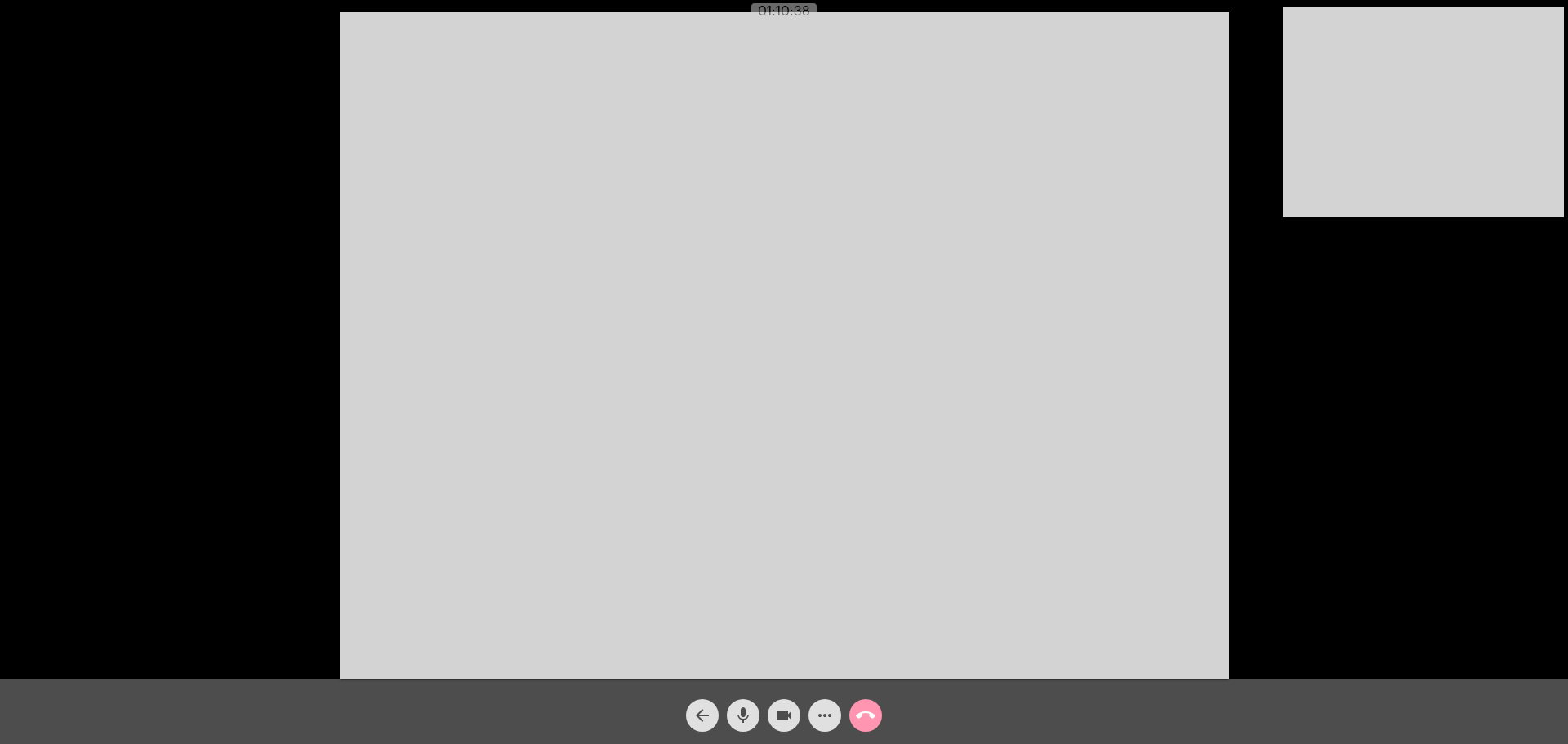
click at [292, 719] on div "arrow_back mic videocam more_horiz call_end" at bounding box center [784, 711] width 1568 height 65
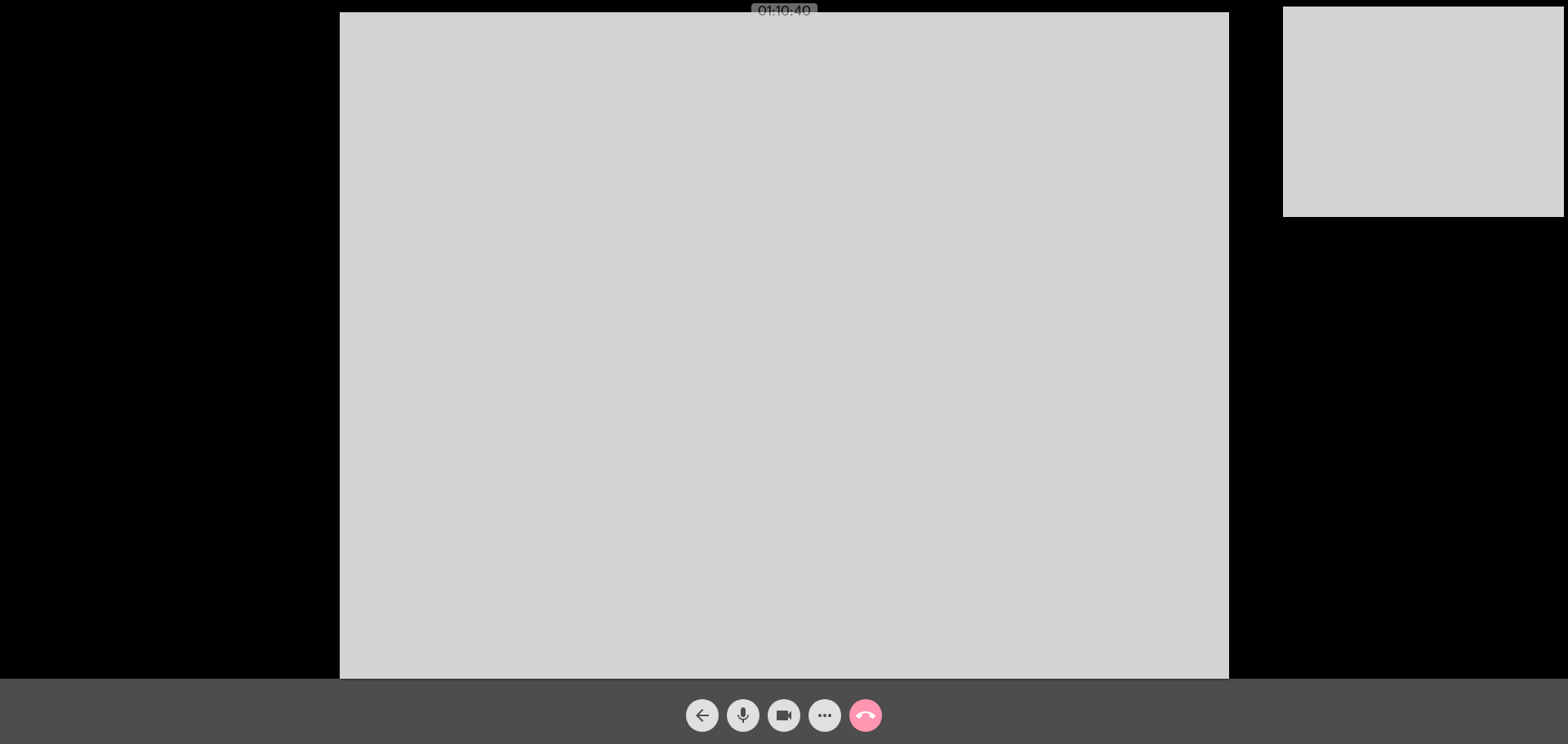
click at [292, 719] on div "arrow_back mic videocam more_horiz call_end" at bounding box center [784, 711] width 1568 height 65
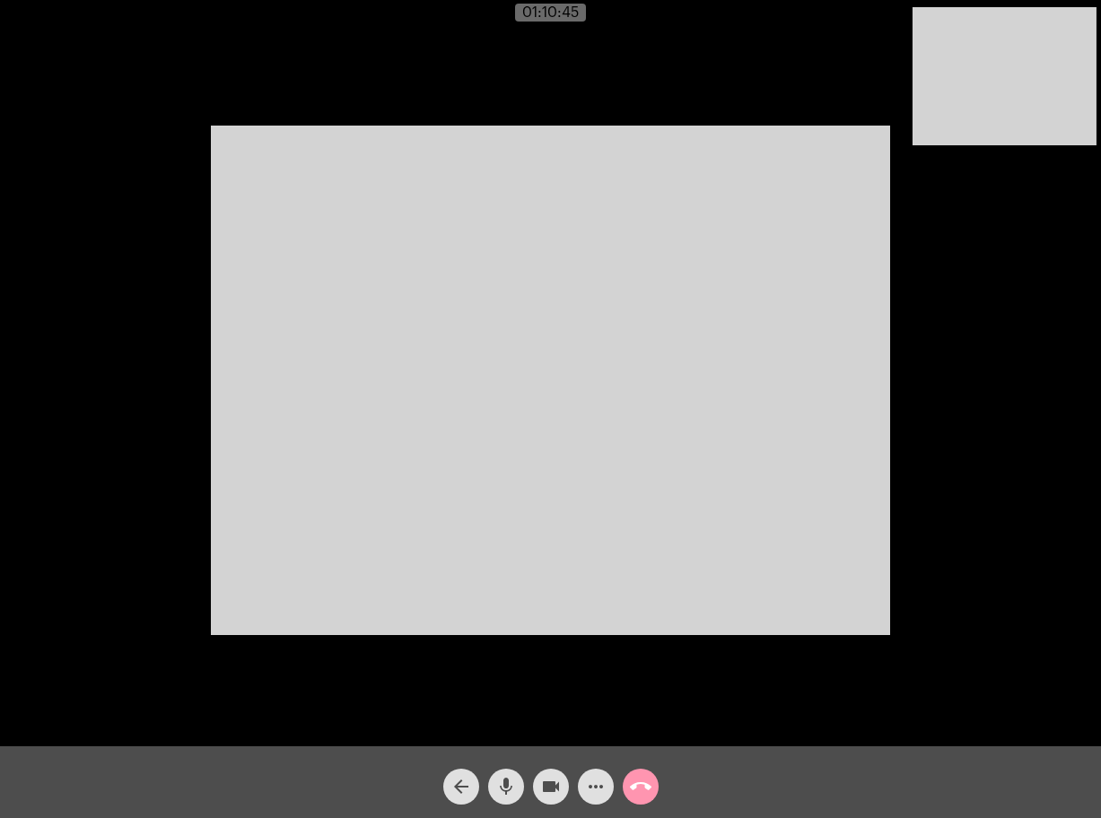
click at [761, 799] on div "arrow_back mic videocam more_horiz call_end" at bounding box center [550, 782] width 1101 height 72
click at [1019, 492] on div "Acessando Câmera e Microfone..." at bounding box center [550, 377] width 1097 height 746
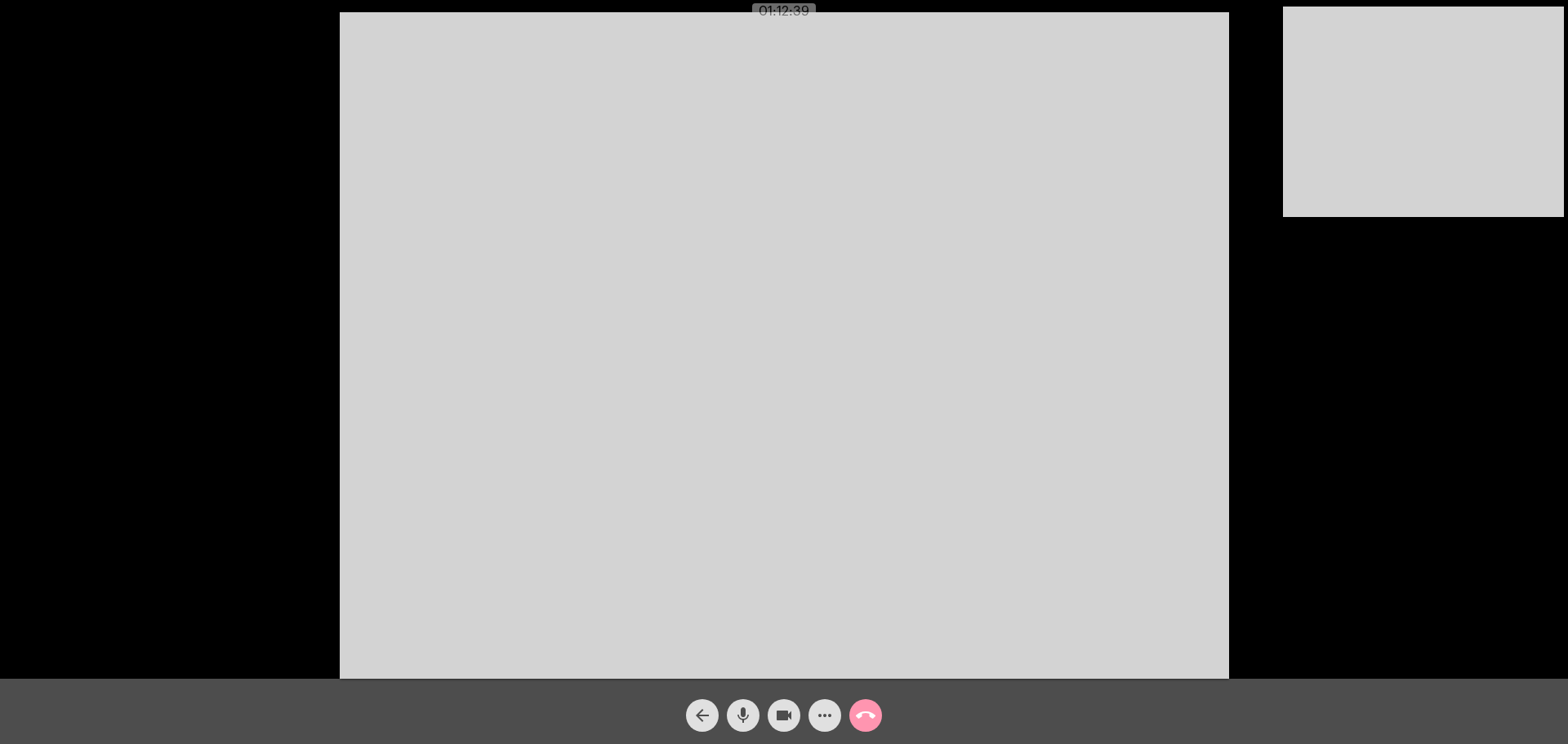
click at [867, 715] on mat-icon "call_end" at bounding box center [865, 716] width 20 height 20
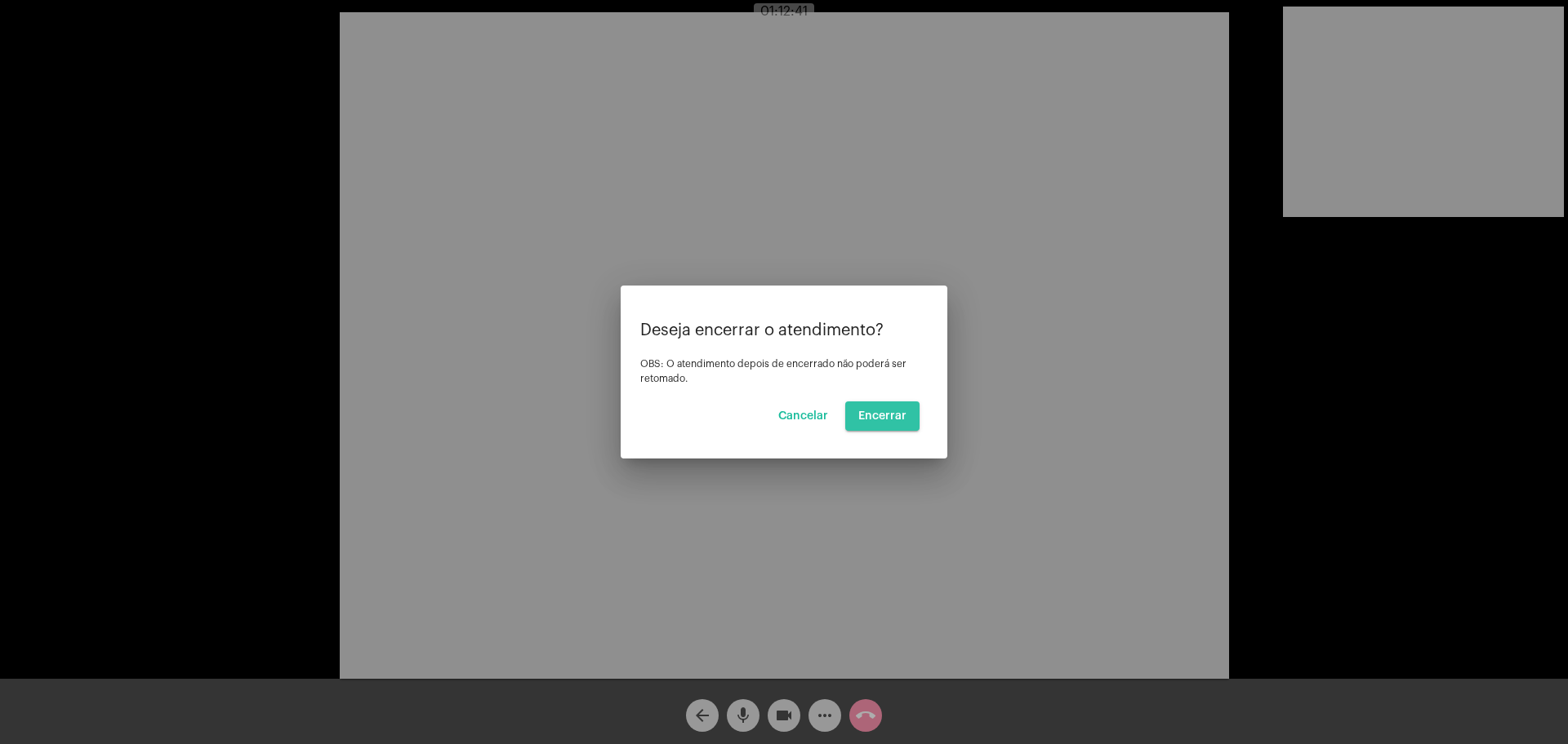
click at [893, 417] on span "Encerrar" at bounding box center [882, 416] width 48 height 12
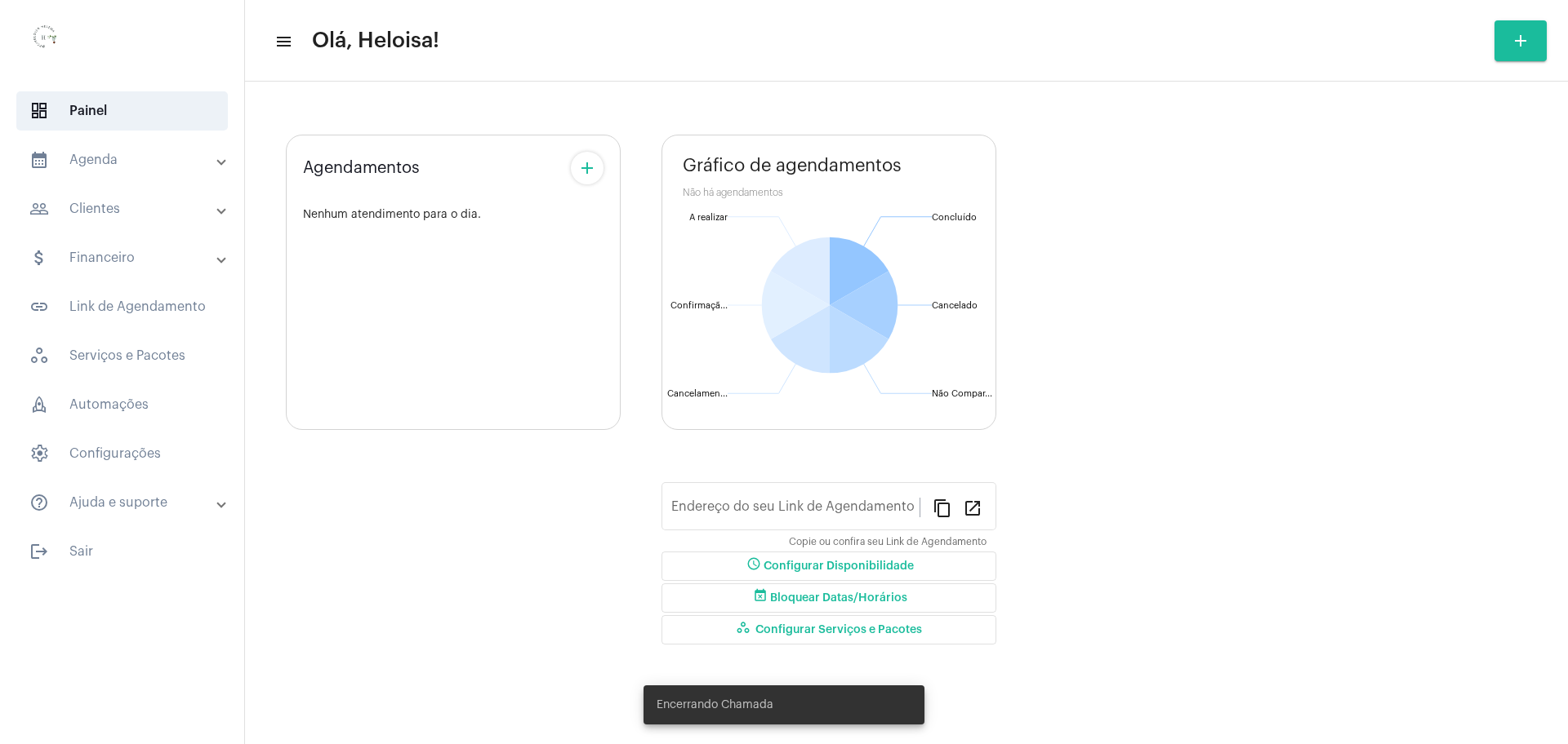
type input "[URL][DOMAIN_NAME]"
